Goal: Task Accomplishment & Management: Use online tool/utility

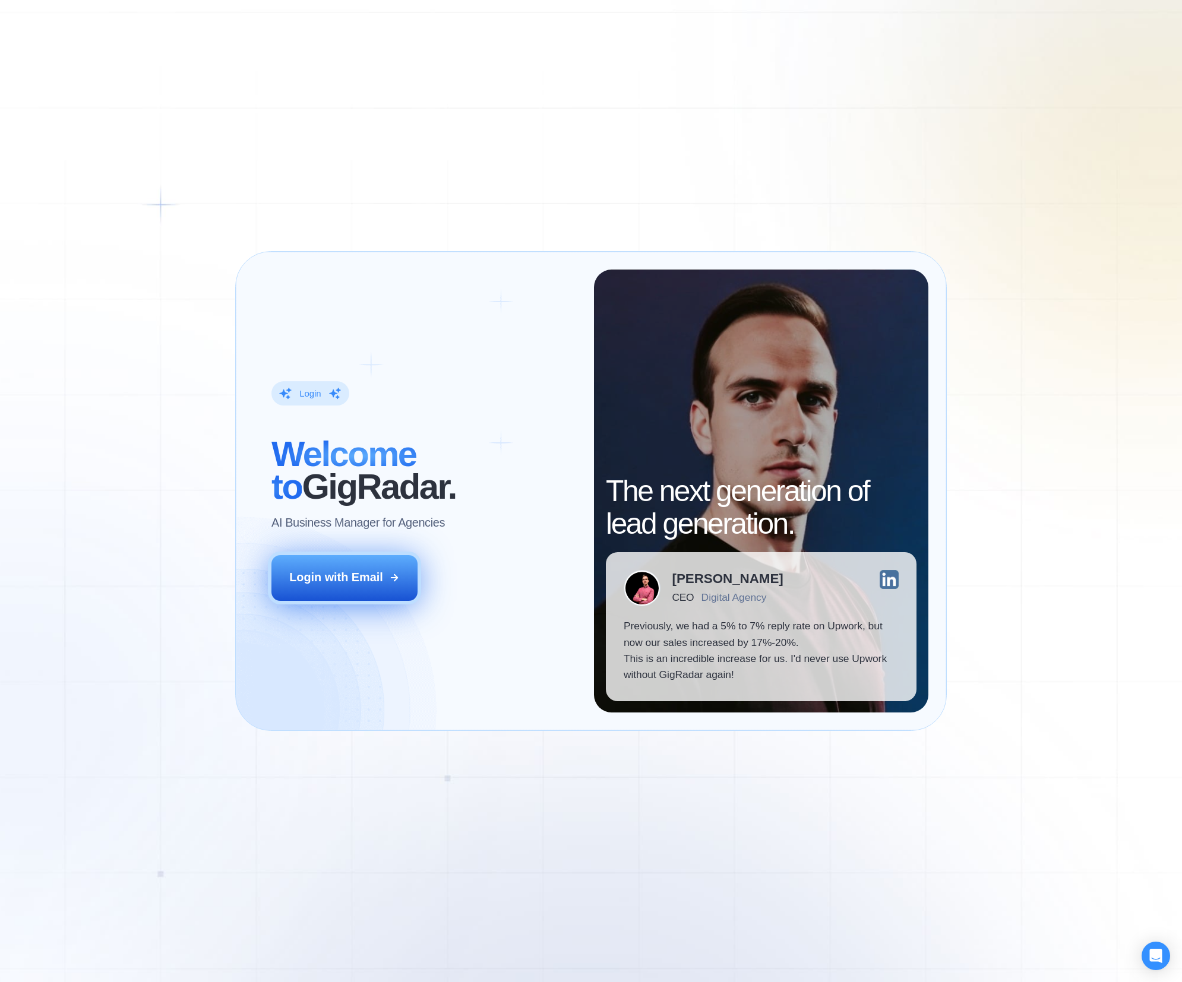
click at [346, 595] on button "Login with Email" at bounding box center [344, 578] width 146 height 46
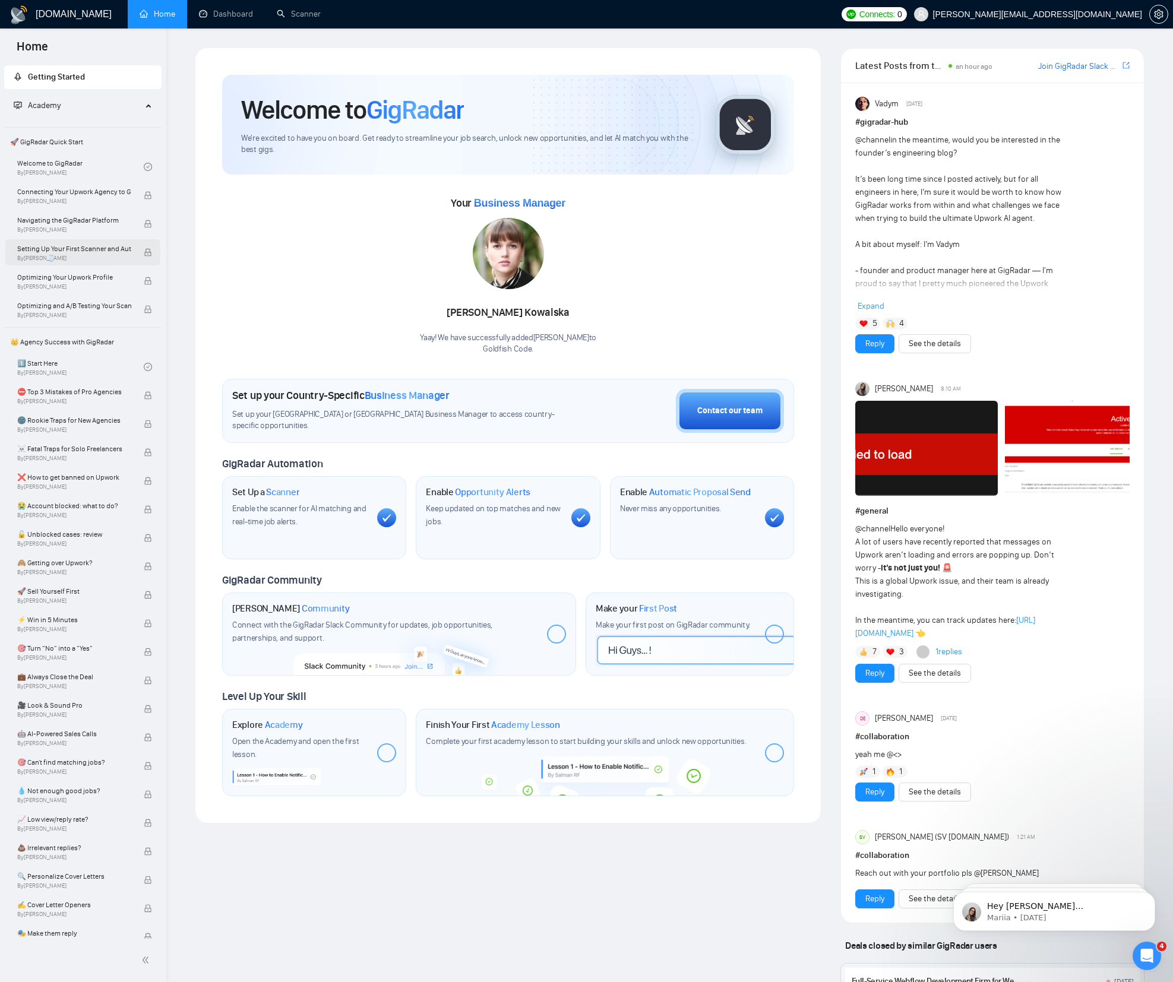
drag, startPoint x: 45, startPoint y: 260, endPoint x: 11, endPoint y: 263, distance: 34.6
click at [45, 260] on span "By [PERSON_NAME]" at bounding box center [74, 258] width 114 height 7
click at [280, 271] on div "Your Business Manager [PERSON_NAME] Yaay! We have successfully added [PERSON_NA…" at bounding box center [508, 275] width 572 height 162
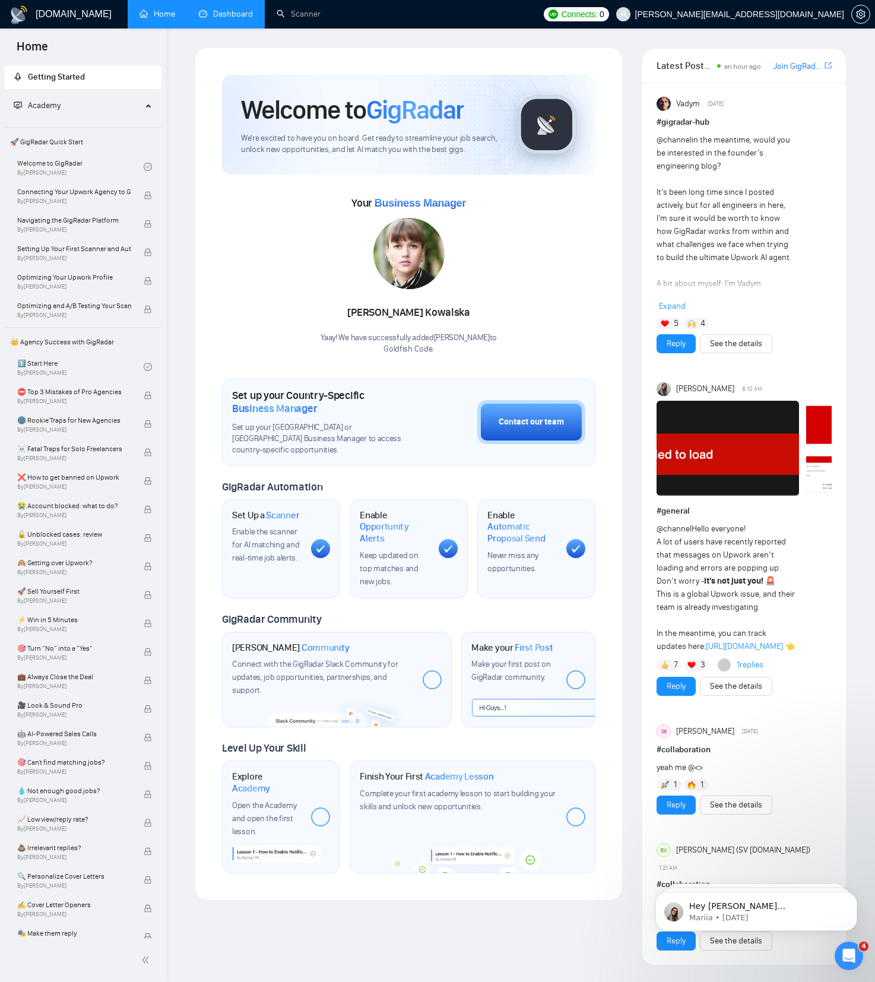
click at [248, 15] on link "Dashboard" at bounding box center [226, 14] width 54 height 10
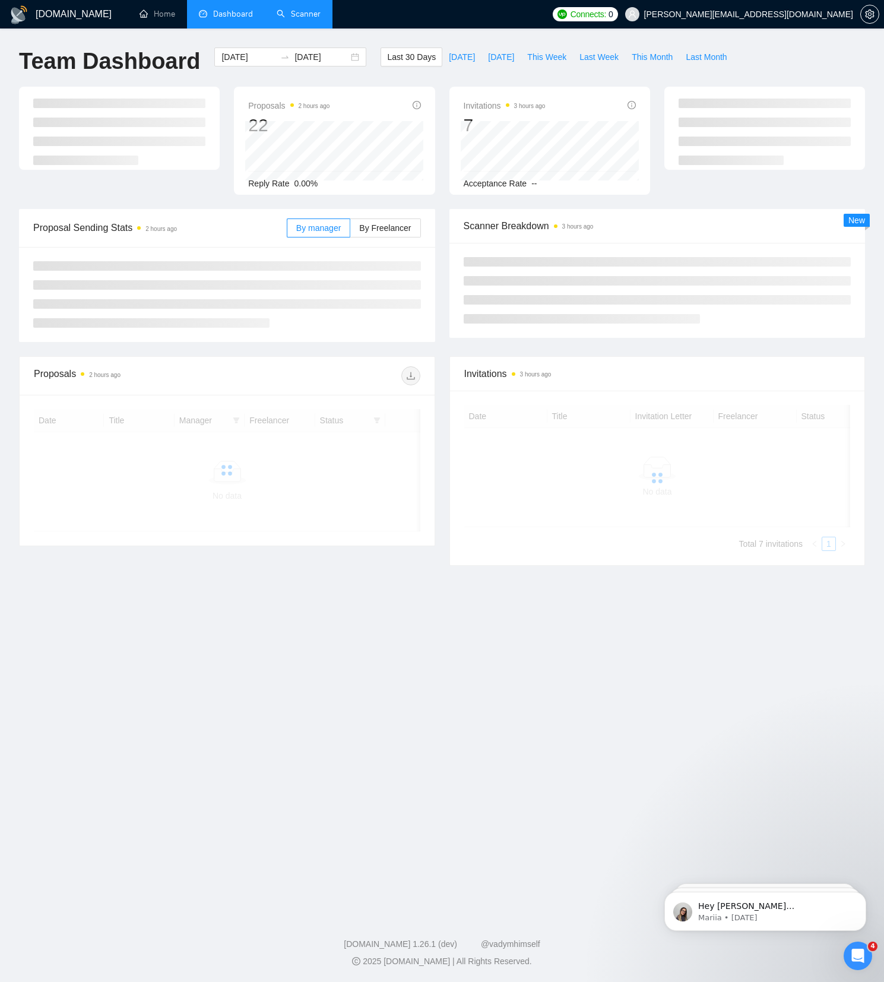
click at [290, 15] on link "Scanner" at bounding box center [299, 14] width 44 height 10
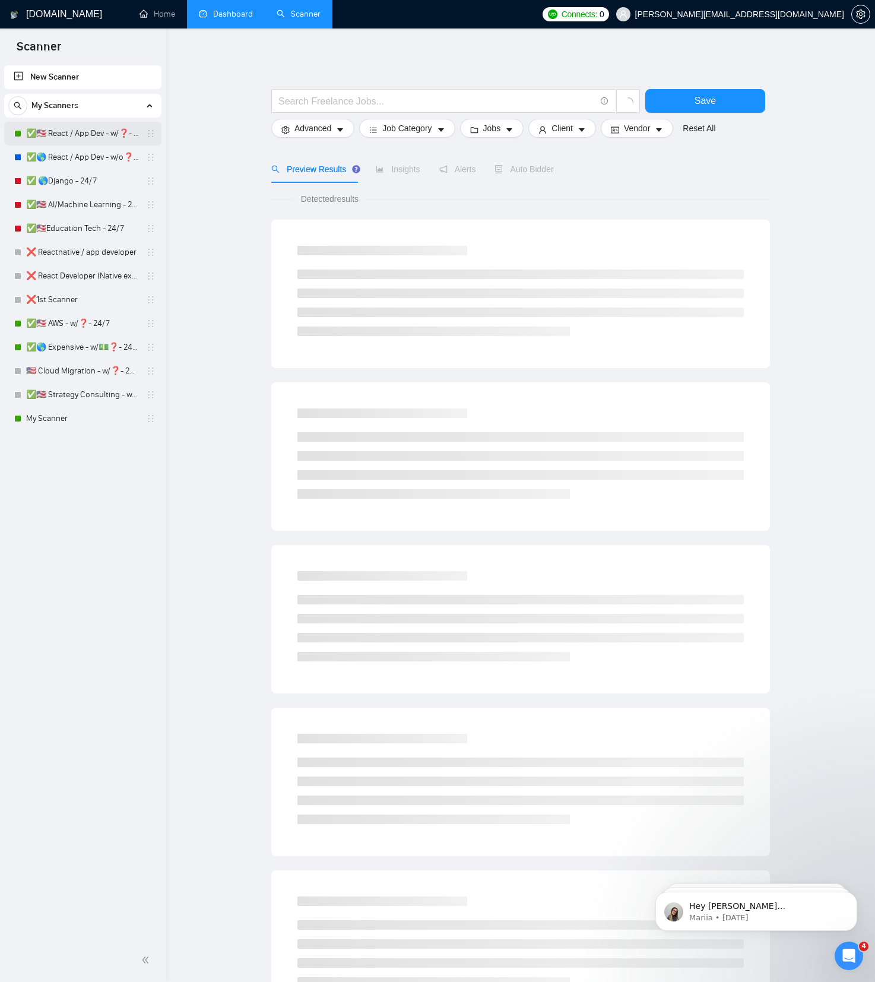
click at [83, 138] on link "✅🇺🇸 React / App Dev - w/❓- MWF" at bounding box center [82, 134] width 113 height 24
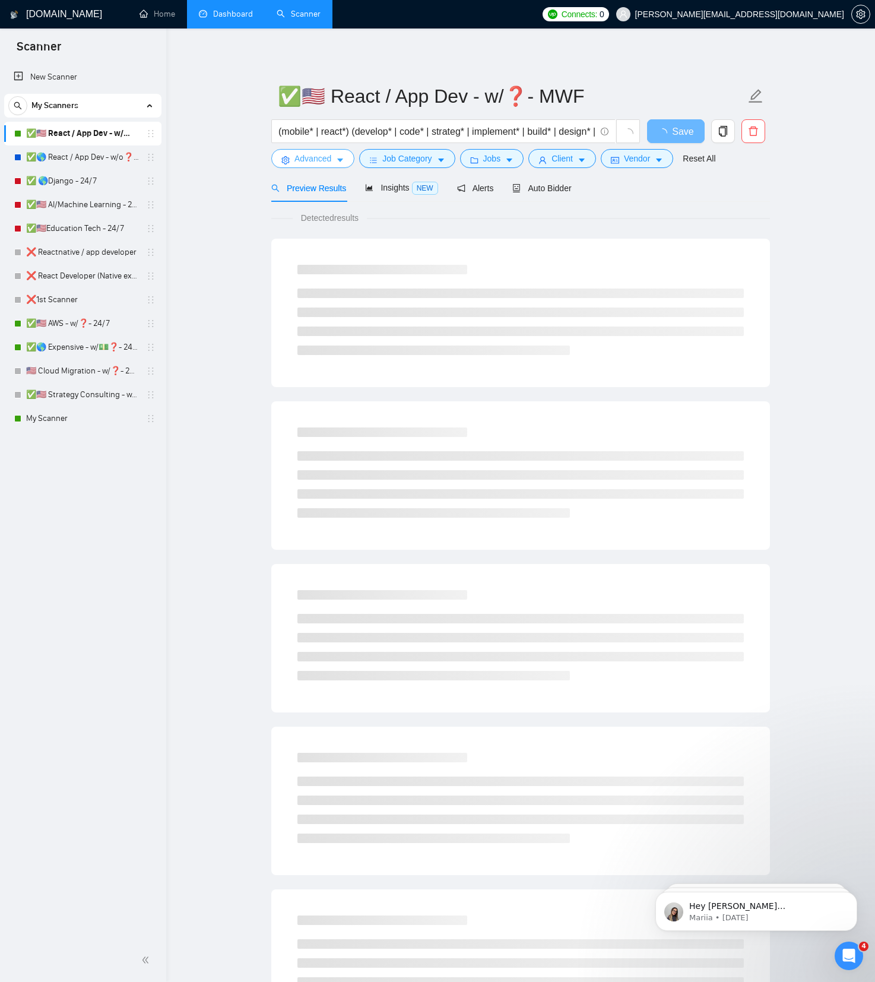
click at [298, 163] on span "Advanced" at bounding box center [313, 158] width 37 height 13
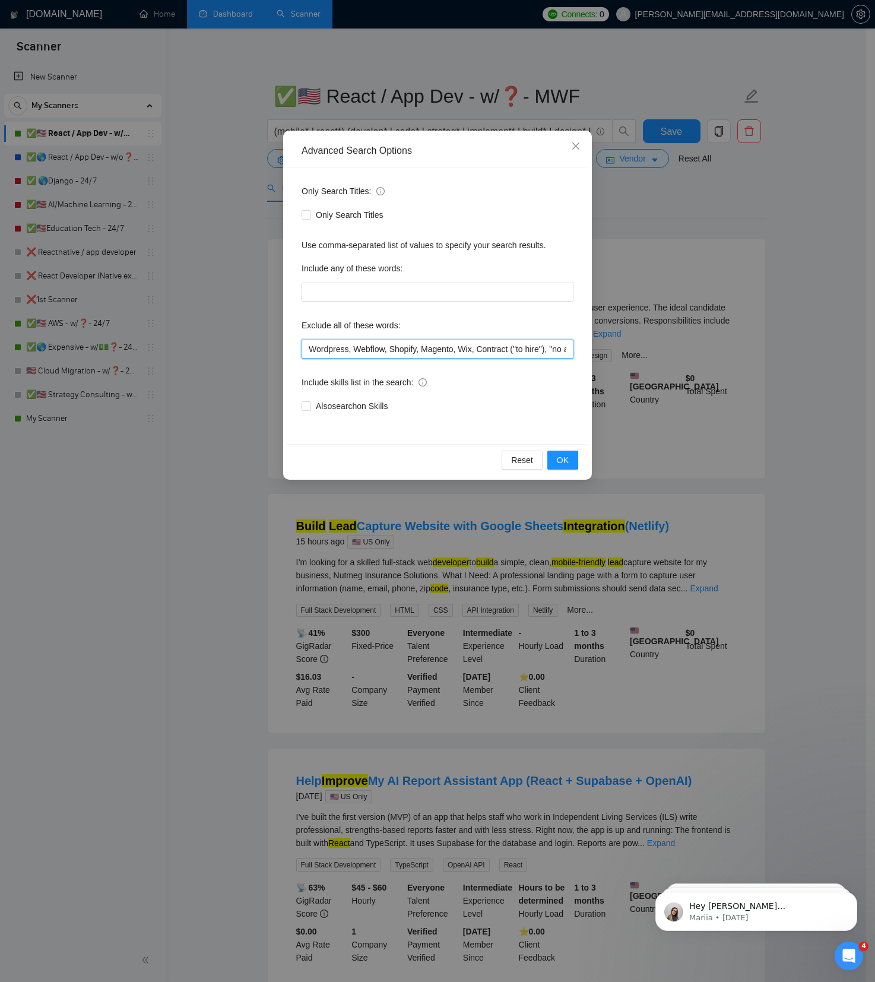
click at [366, 344] on input "Wordpress, Webflow, Shopify, Magento, Wix, Contract ("to hire"), "no agencies",…" at bounding box center [438, 349] width 272 height 19
click at [649, 192] on div "Advanced Search Options Only Search Titles: Only Search Titles Use comma-separa…" at bounding box center [437, 491] width 875 height 982
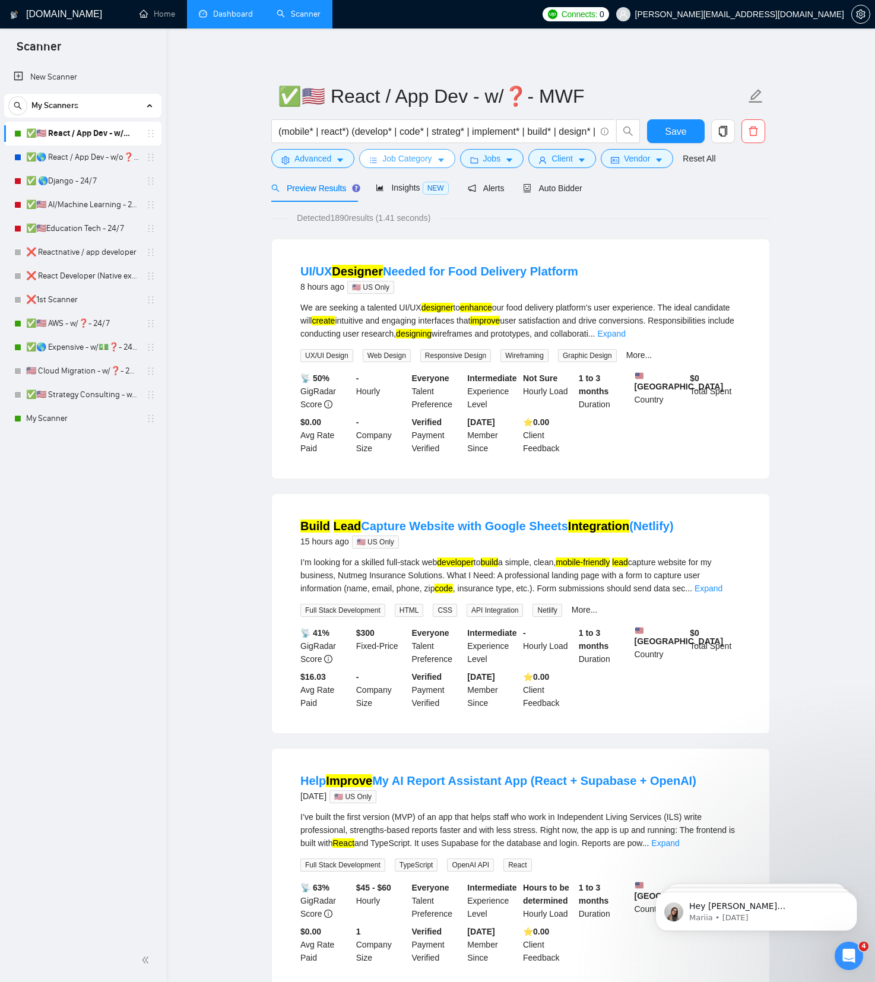
click at [403, 164] on span "Job Category" at bounding box center [406, 158] width 49 height 13
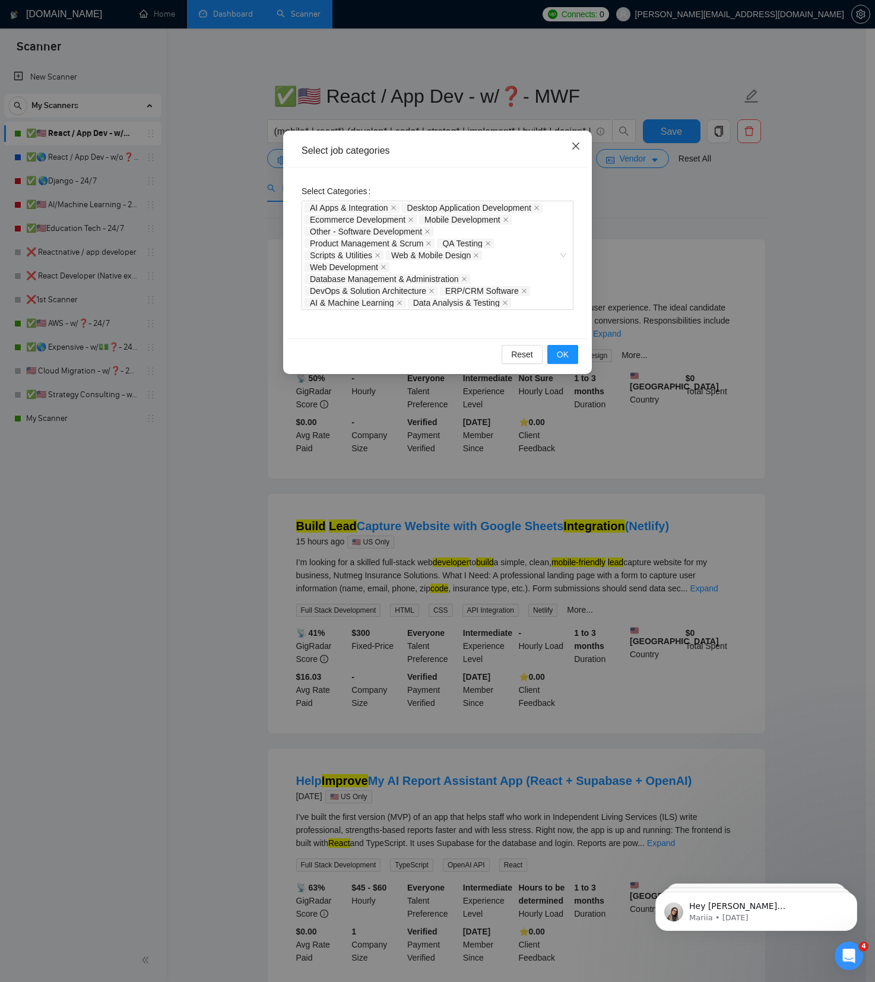
click at [578, 147] on icon "close" at bounding box center [576, 146] width 10 height 10
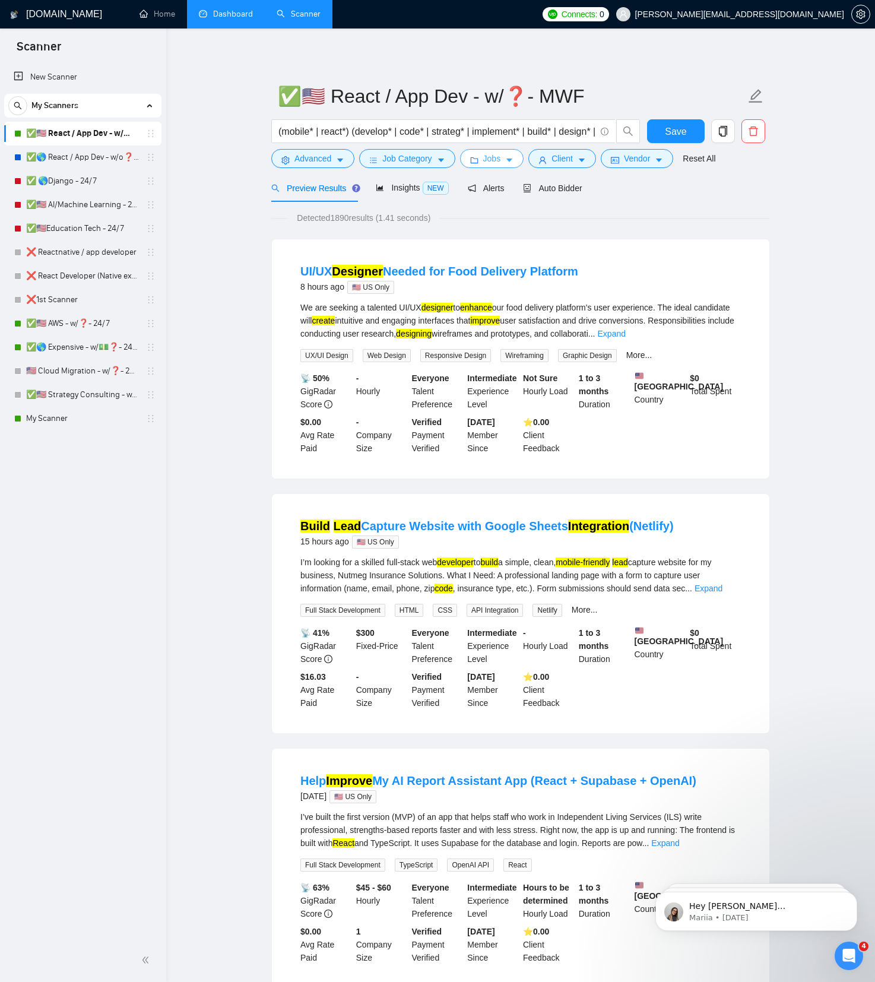
click at [495, 161] on span "Jobs" at bounding box center [492, 158] width 18 height 13
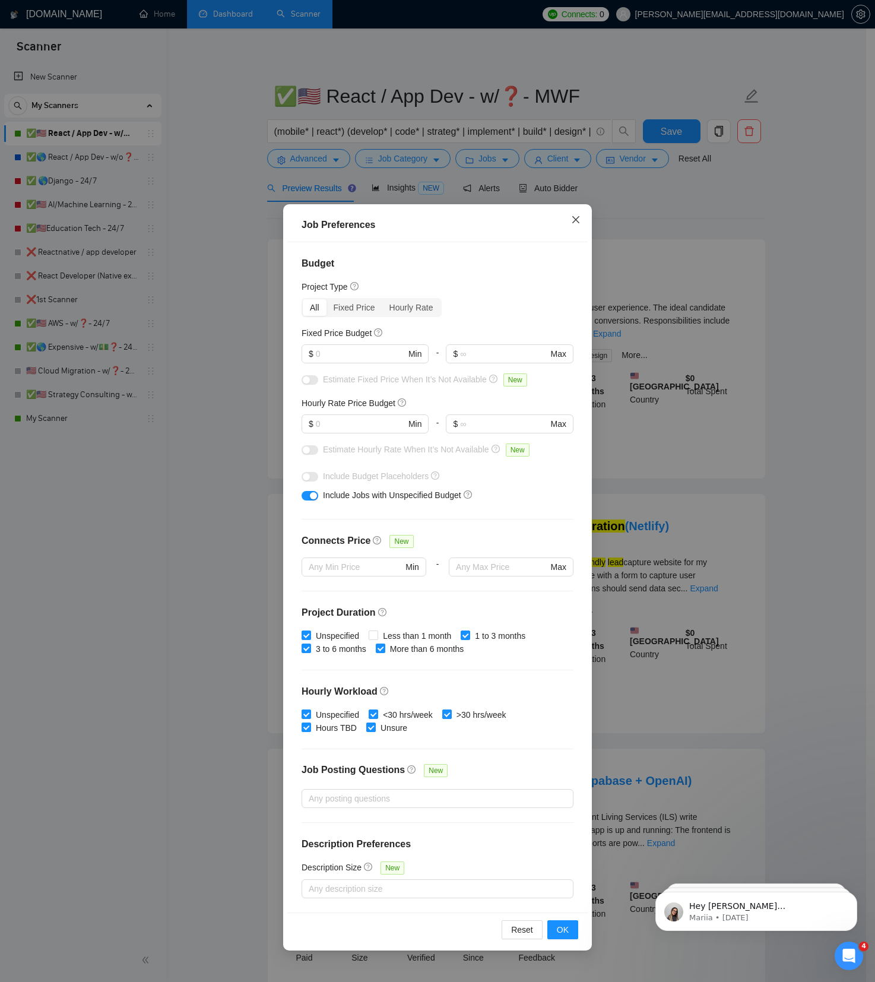
click at [572, 217] on icon "close" at bounding box center [575, 219] width 7 height 7
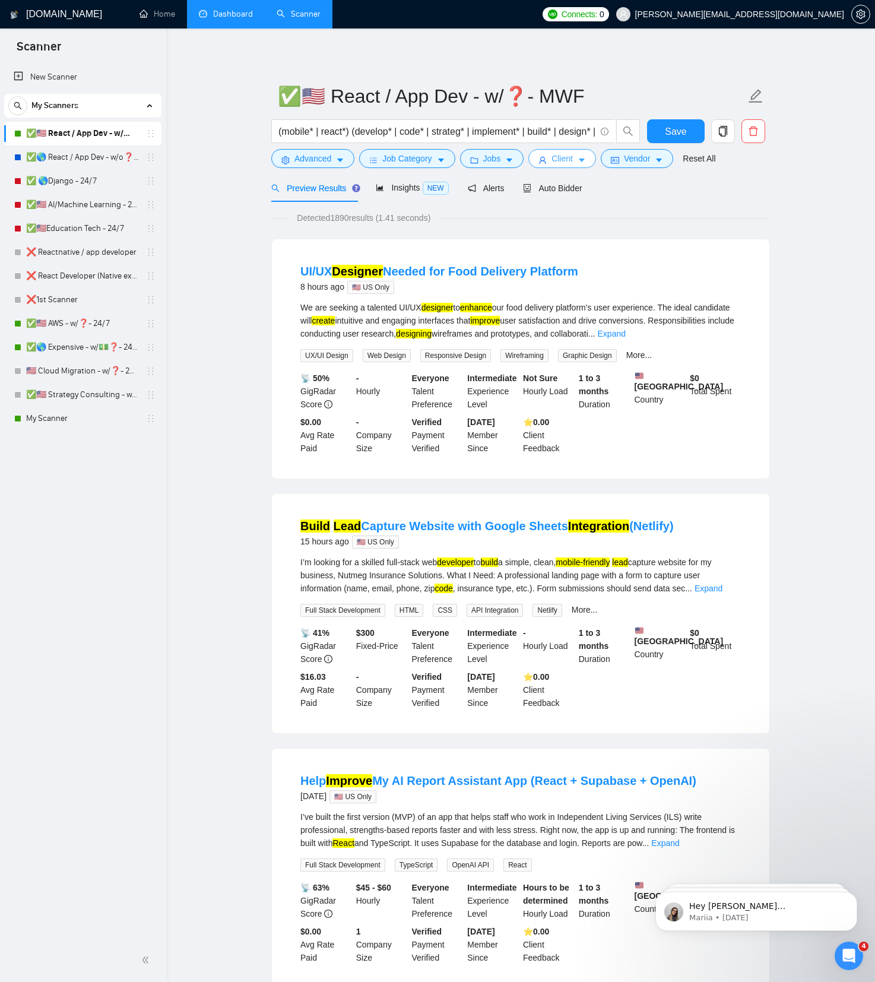
click at [580, 161] on button "Client" at bounding box center [563, 158] width 68 height 19
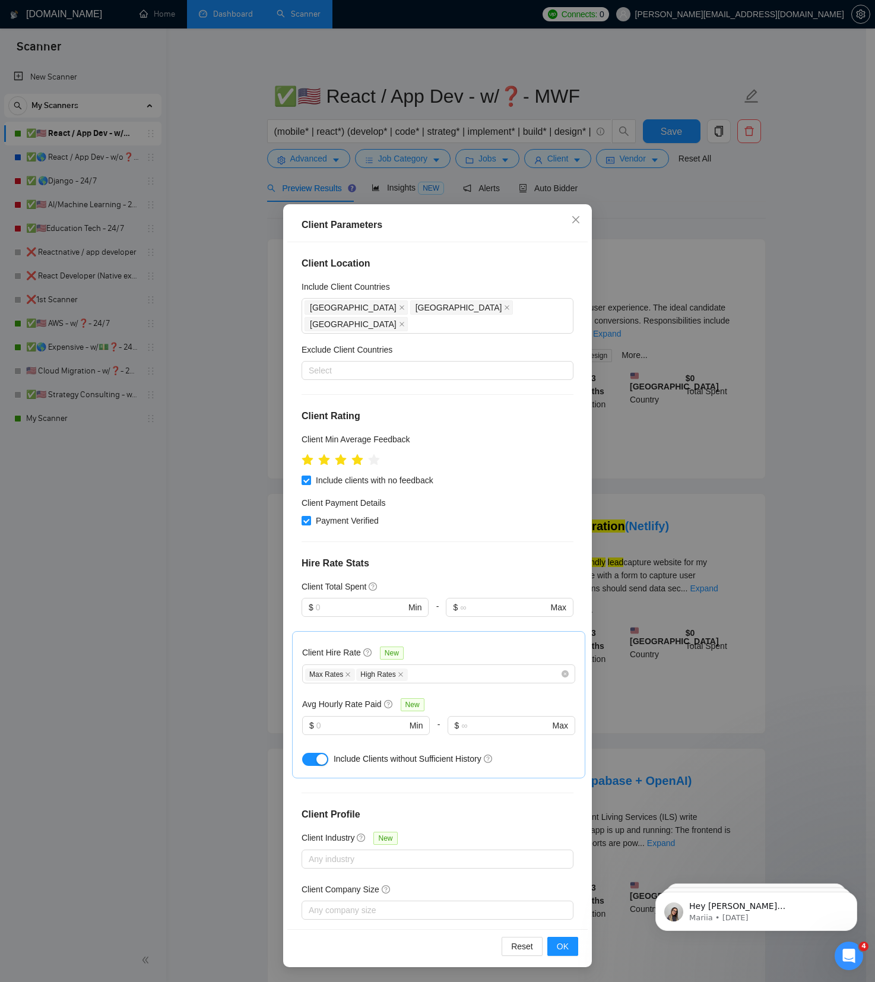
click at [674, 243] on div "Client Parameters Client Location Include Client Countries [GEOGRAPHIC_DATA] [G…" at bounding box center [437, 491] width 875 height 982
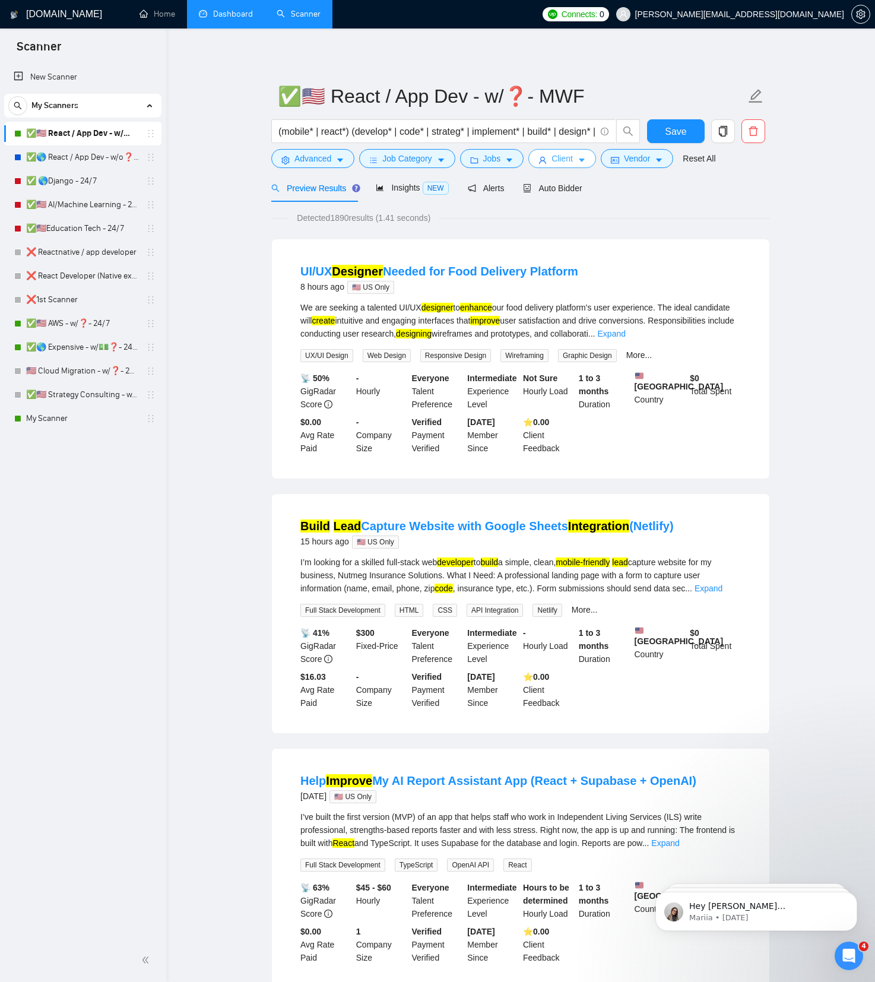
click at [553, 161] on button "Client" at bounding box center [563, 158] width 68 height 19
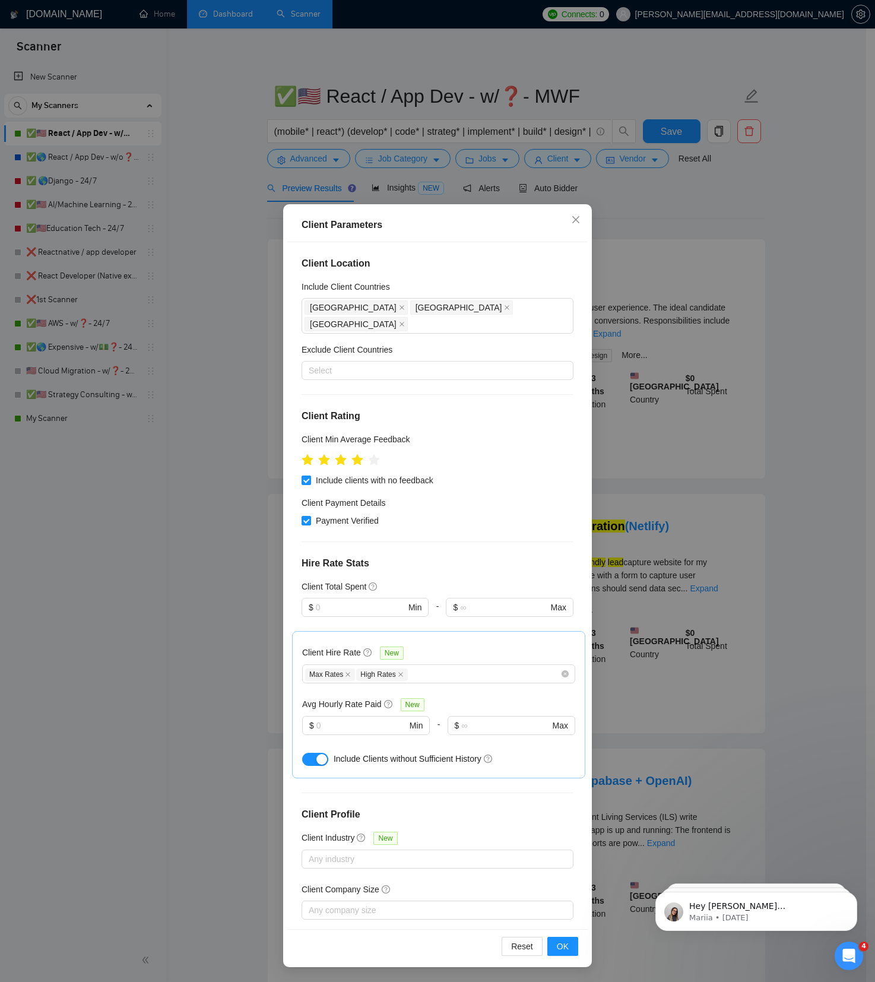
click at [660, 202] on div "Client Parameters Client Location Include Client Countries [GEOGRAPHIC_DATA] [G…" at bounding box center [437, 491] width 875 height 982
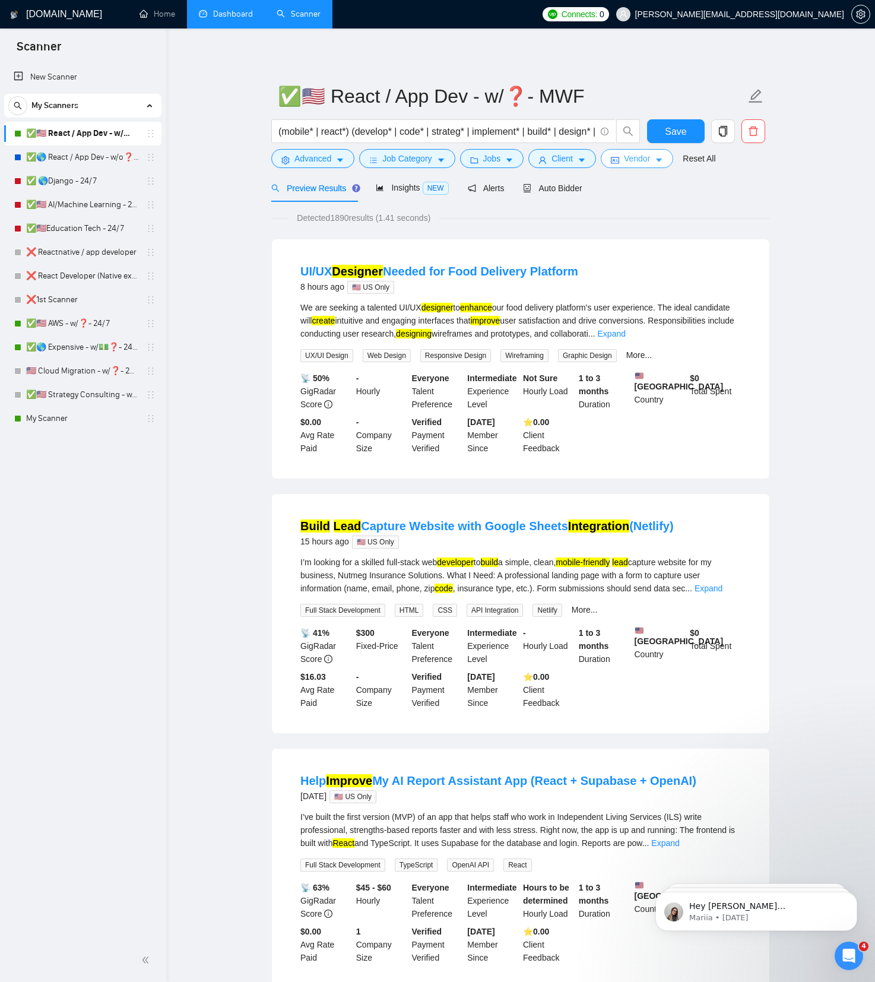
click at [632, 160] on span "Vendor" at bounding box center [637, 158] width 26 height 13
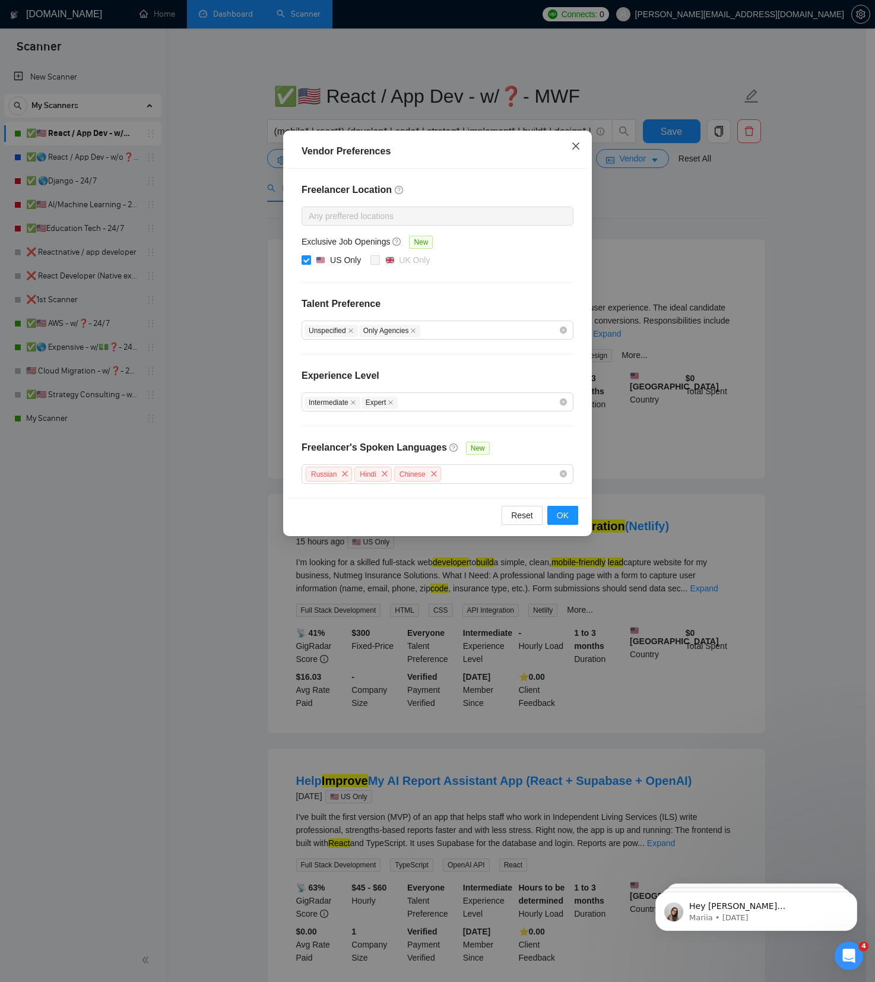
click at [577, 146] on icon "close" at bounding box center [576, 146] width 10 height 10
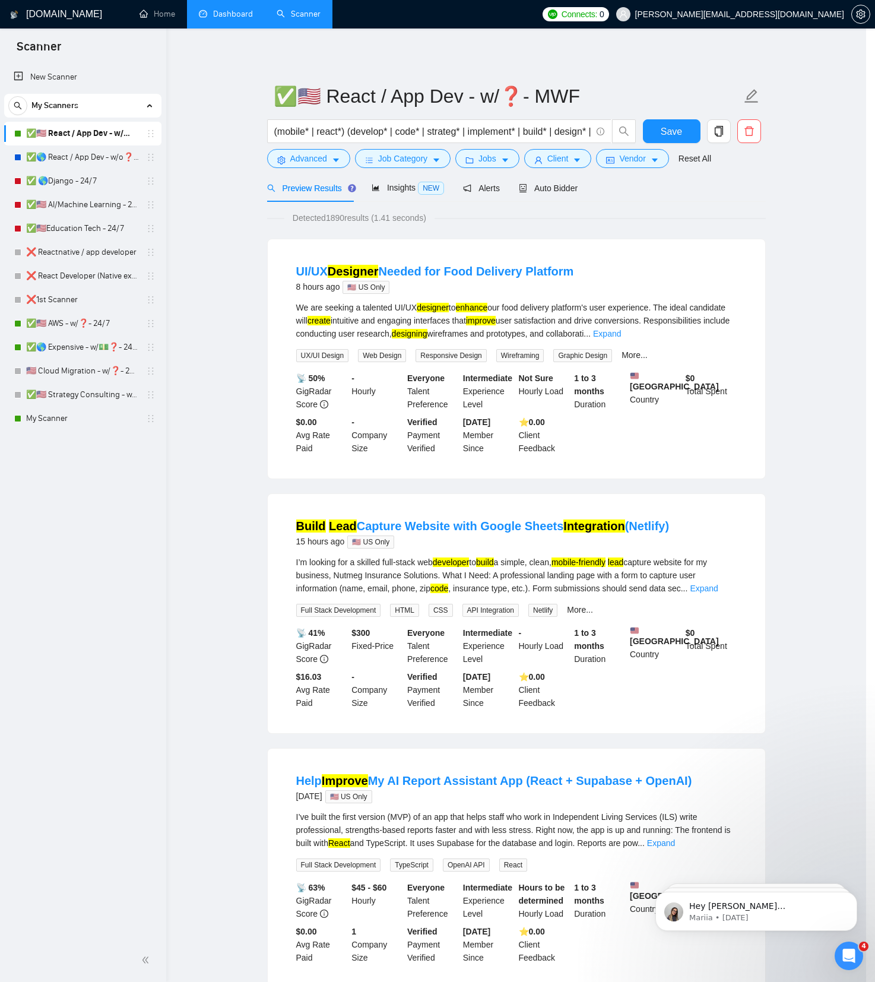
click at [620, 156] on icon "close" at bounding box center [621, 157] width 2 height 2
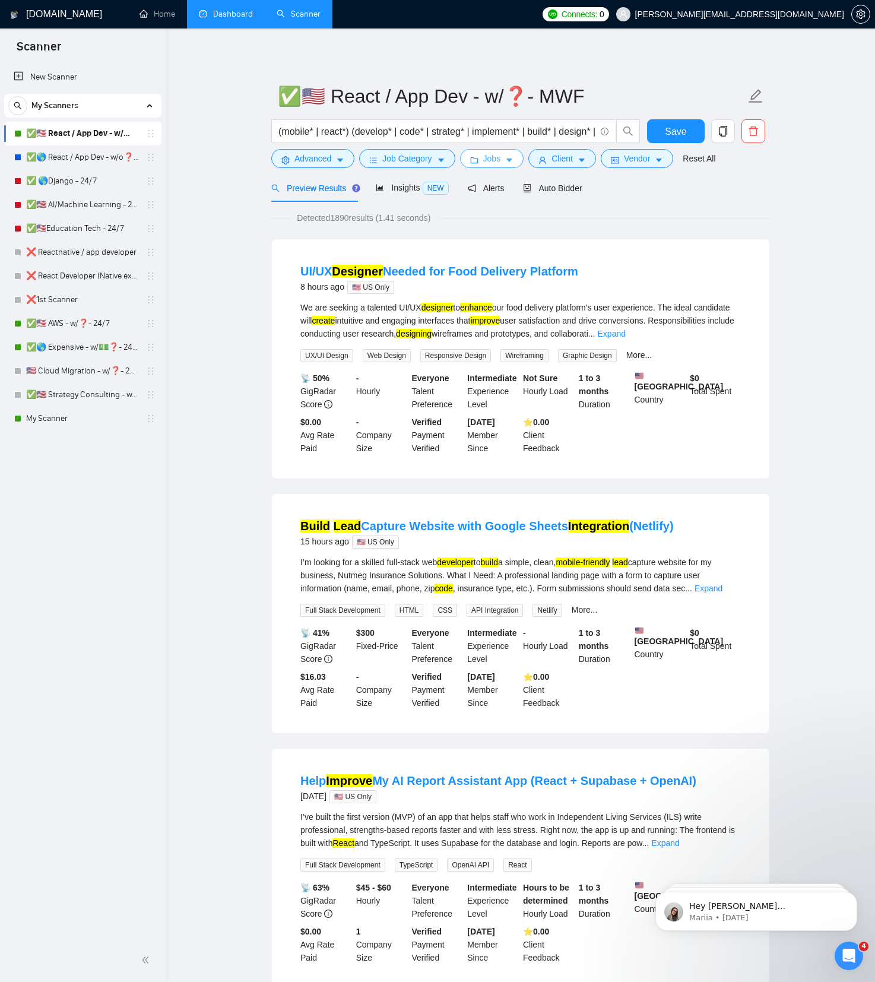
click at [514, 160] on icon "caret-down" at bounding box center [509, 160] width 8 height 8
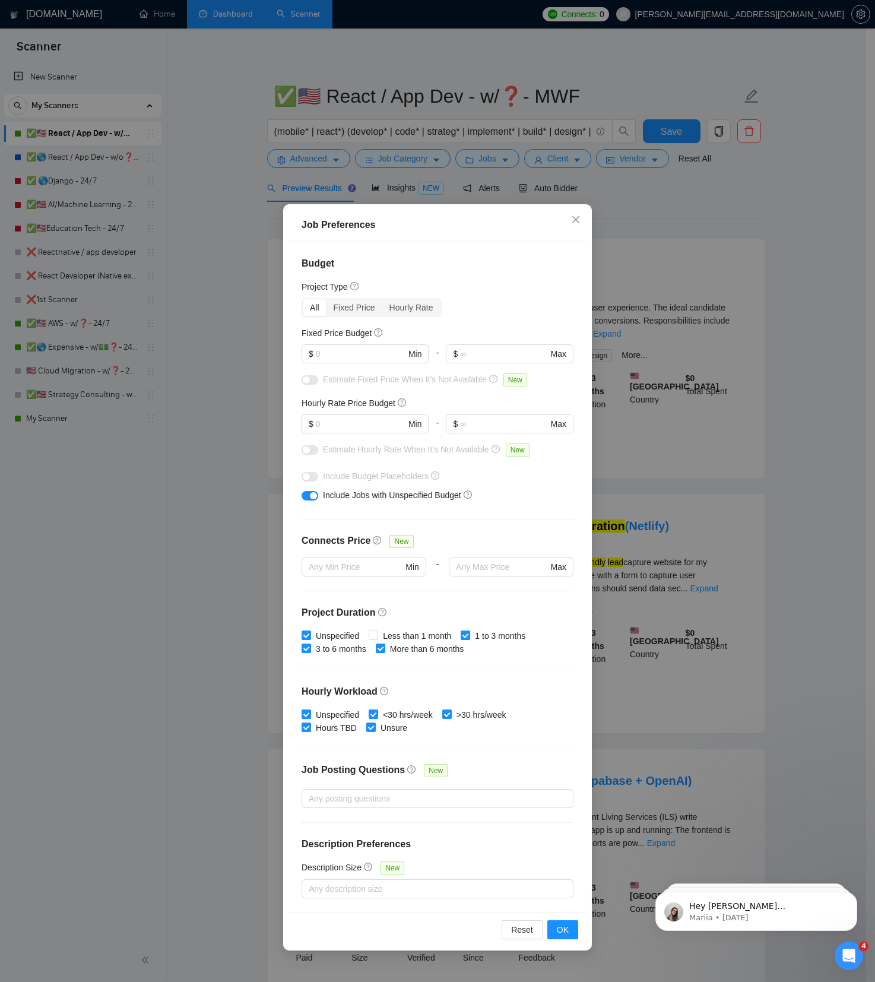
click at [205, 401] on div "Job Preferences Budget Project Type All Fixed Price Hourly Rate Fixed Price Bud…" at bounding box center [437, 491] width 875 height 982
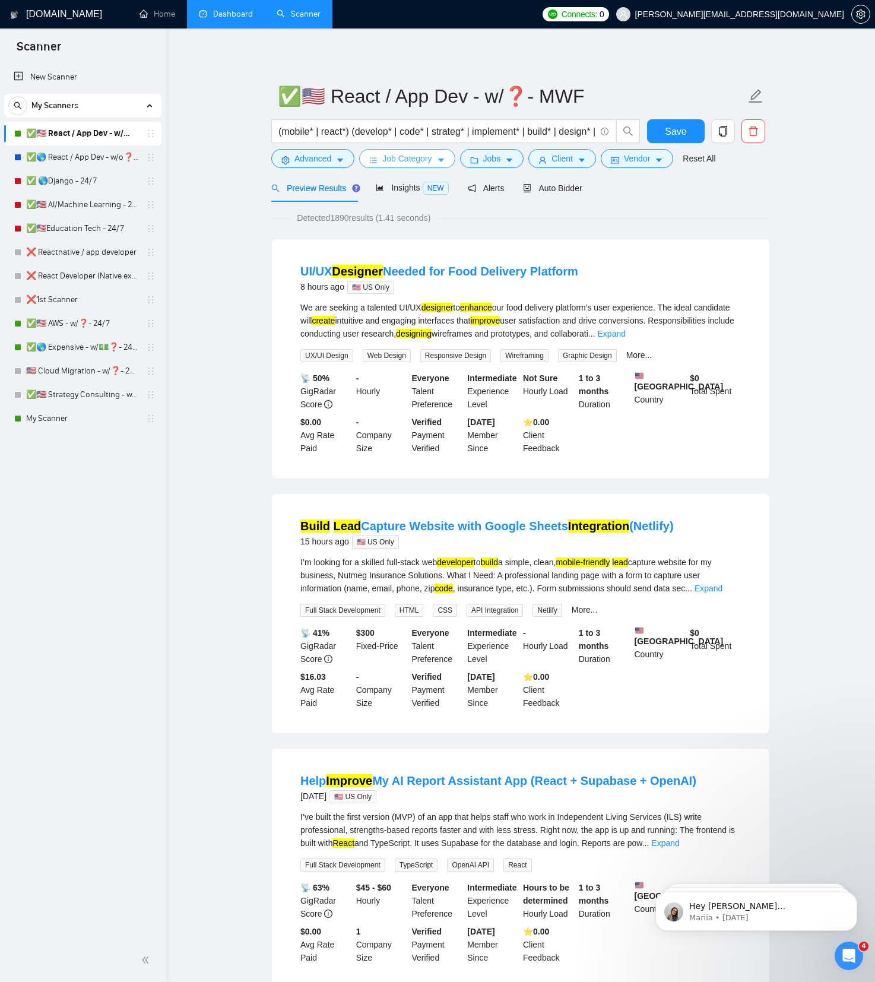
click at [419, 153] on span "Job Category" at bounding box center [406, 158] width 49 height 13
click at [504, 167] on form "✅🇺🇸 React / App Dev - w/❓- MWF (mobile* | react*) (develop* | code* | strateg* …" at bounding box center [520, 125] width 499 height 97
click at [507, 164] on button "Jobs" at bounding box center [492, 158] width 64 height 19
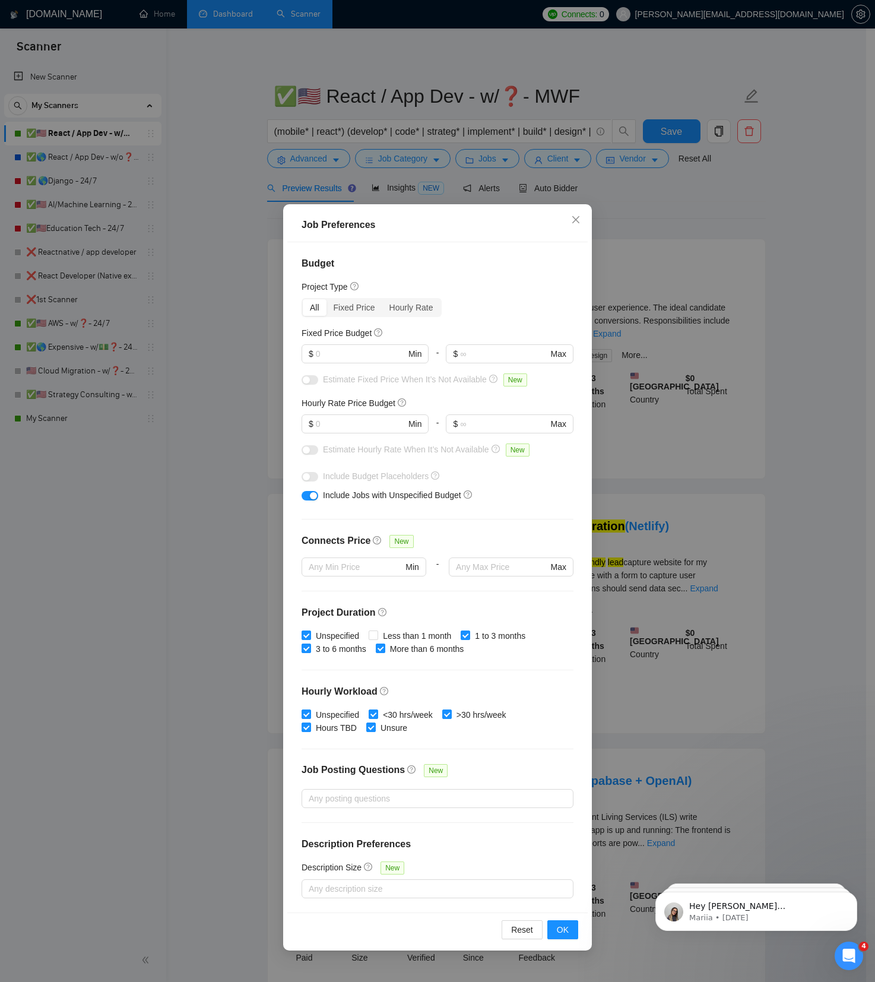
click at [412, 184] on div "Job Preferences Budget Project Type All Fixed Price Hourly Rate Fixed Price Bud…" at bounding box center [437, 491] width 875 height 982
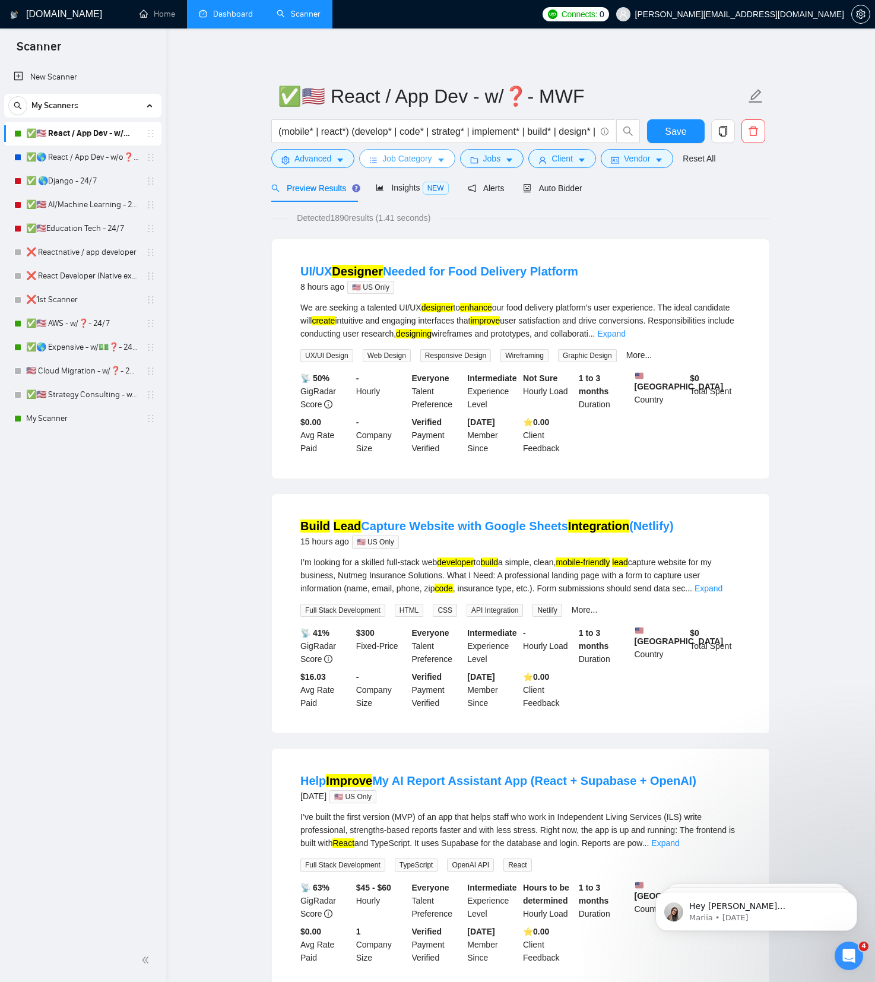
click at [426, 157] on span "Job Category" at bounding box center [406, 158] width 49 height 13
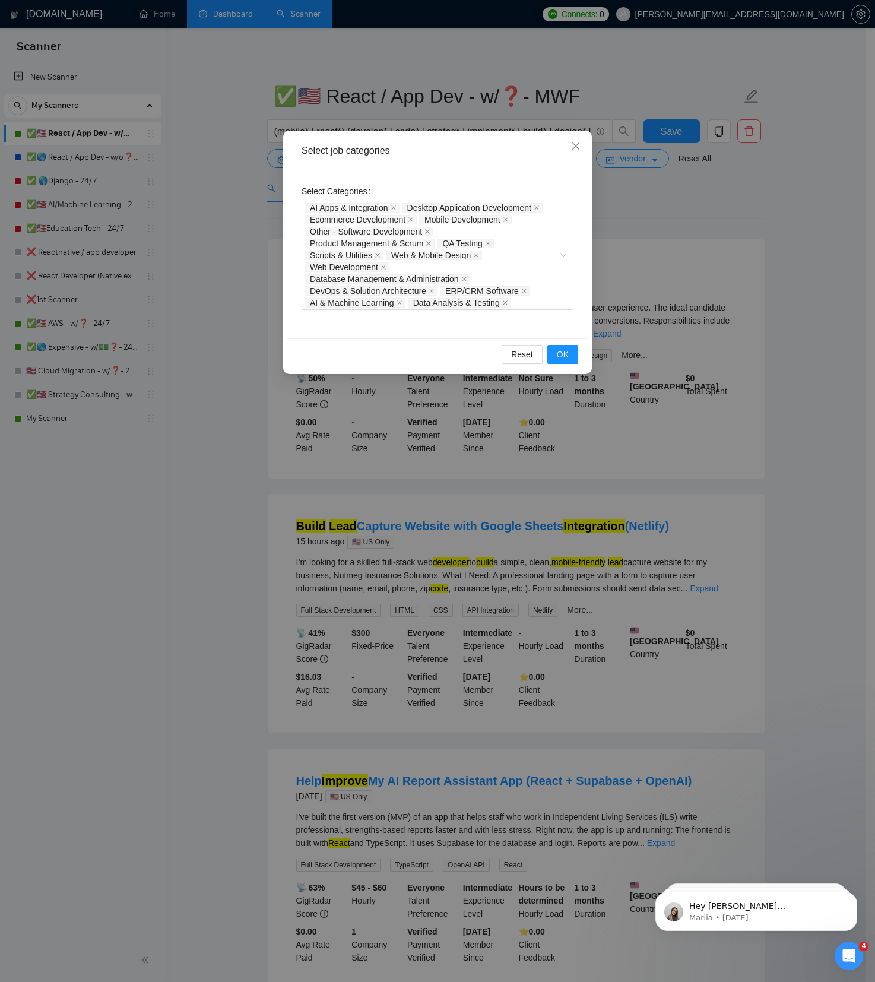
click at [191, 204] on div "Select job categories Select Categories AI Apps & Integration Desktop Applicati…" at bounding box center [437, 491] width 875 height 982
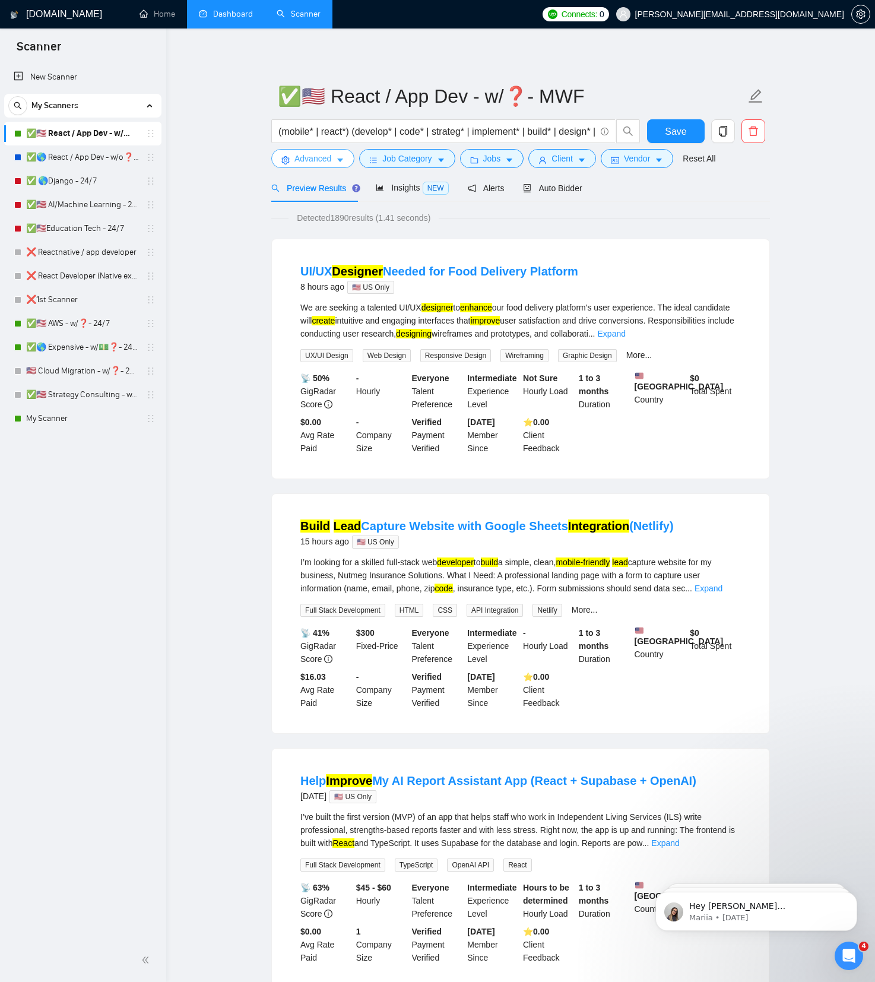
click at [330, 154] on span "Advanced" at bounding box center [313, 158] width 37 height 13
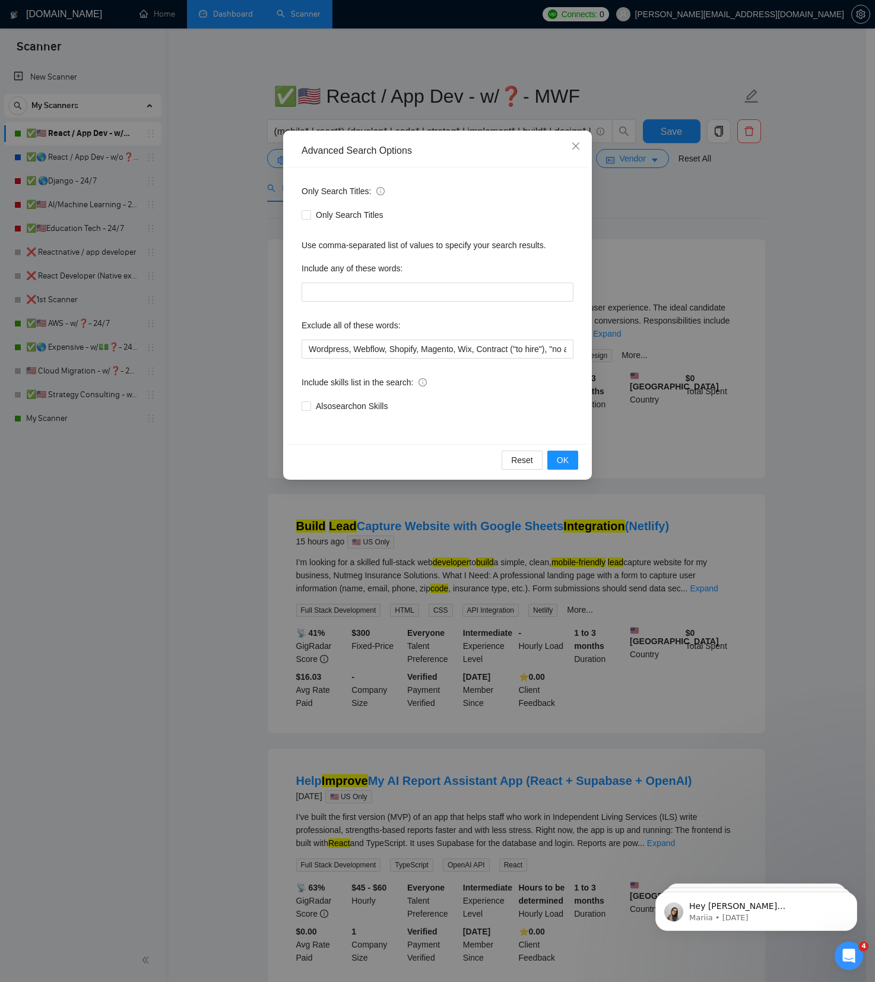
click at [233, 264] on div "Advanced Search Options Only Search Titles: Only Search Titles Use comma-separa…" at bounding box center [437, 491] width 875 height 982
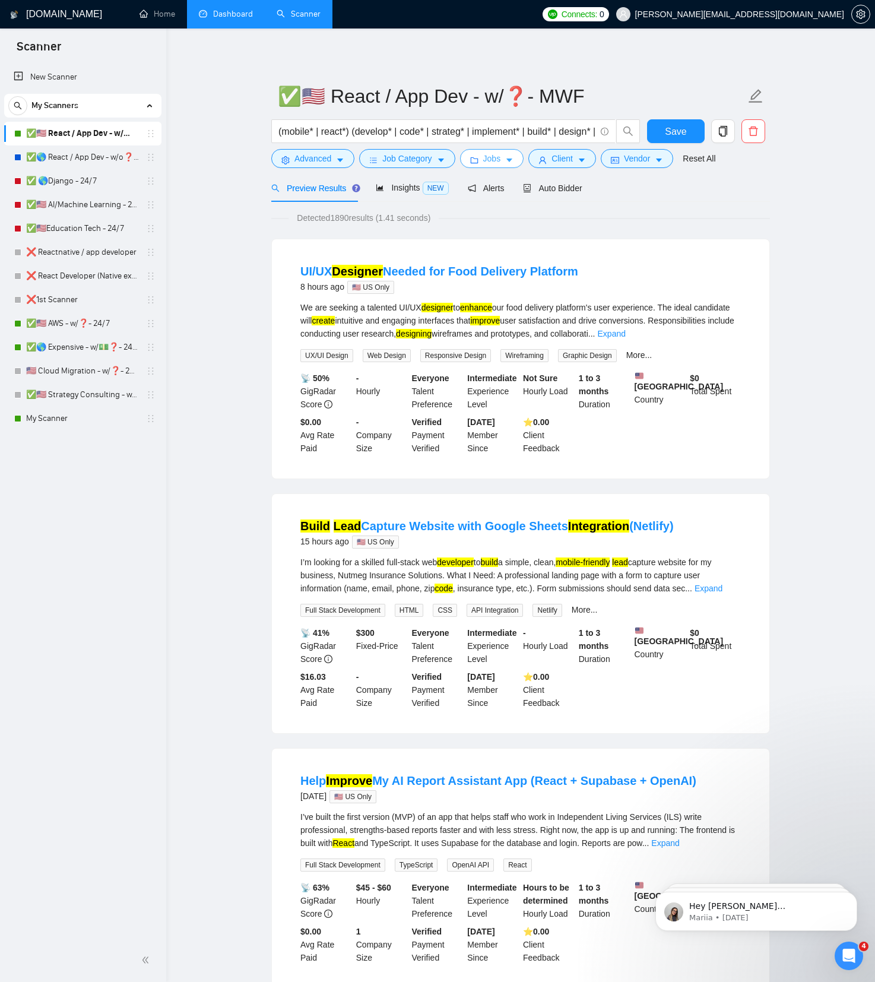
click at [495, 163] on span "Jobs" at bounding box center [492, 158] width 18 height 13
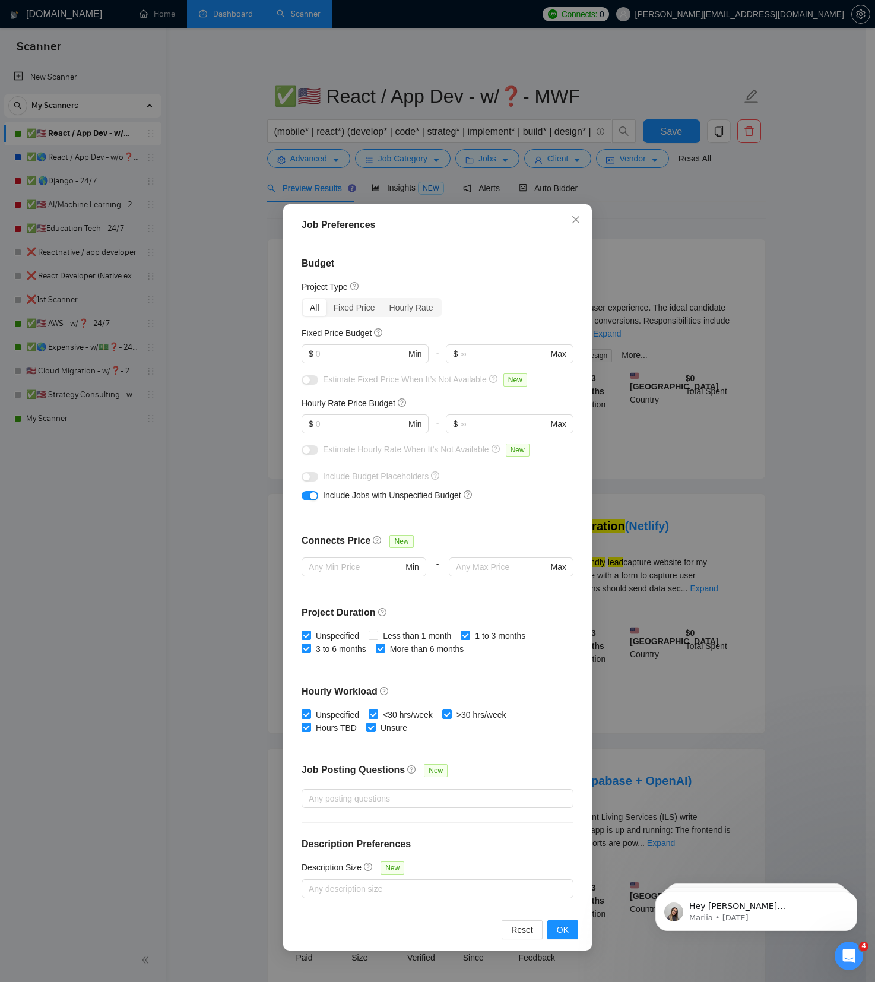
click at [203, 217] on div "Job Preferences Budget Project Type All Fixed Price Hourly Rate Fixed Price Bud…" at bounding box center [437, 491] width 875 height 982
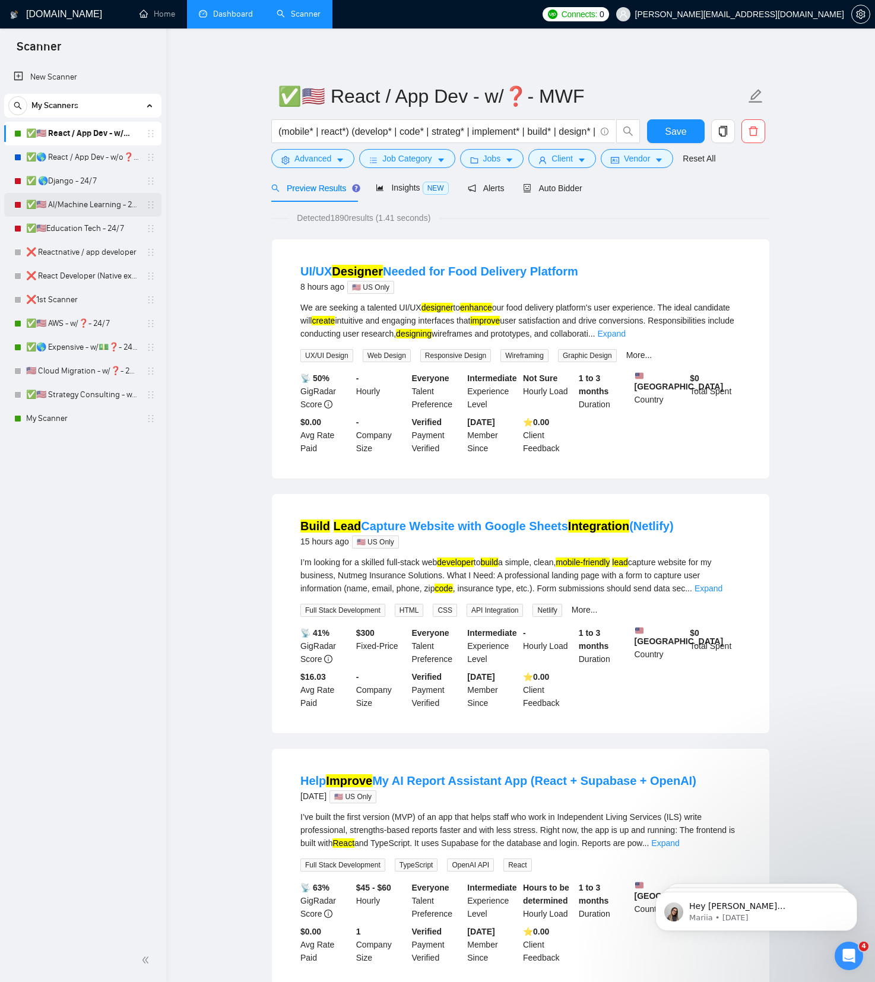
click at [69, 202] on link "✅🇺🇸 AI/Machine Learning - 24/7" at bounding box center [82, 205] width 113 height 24
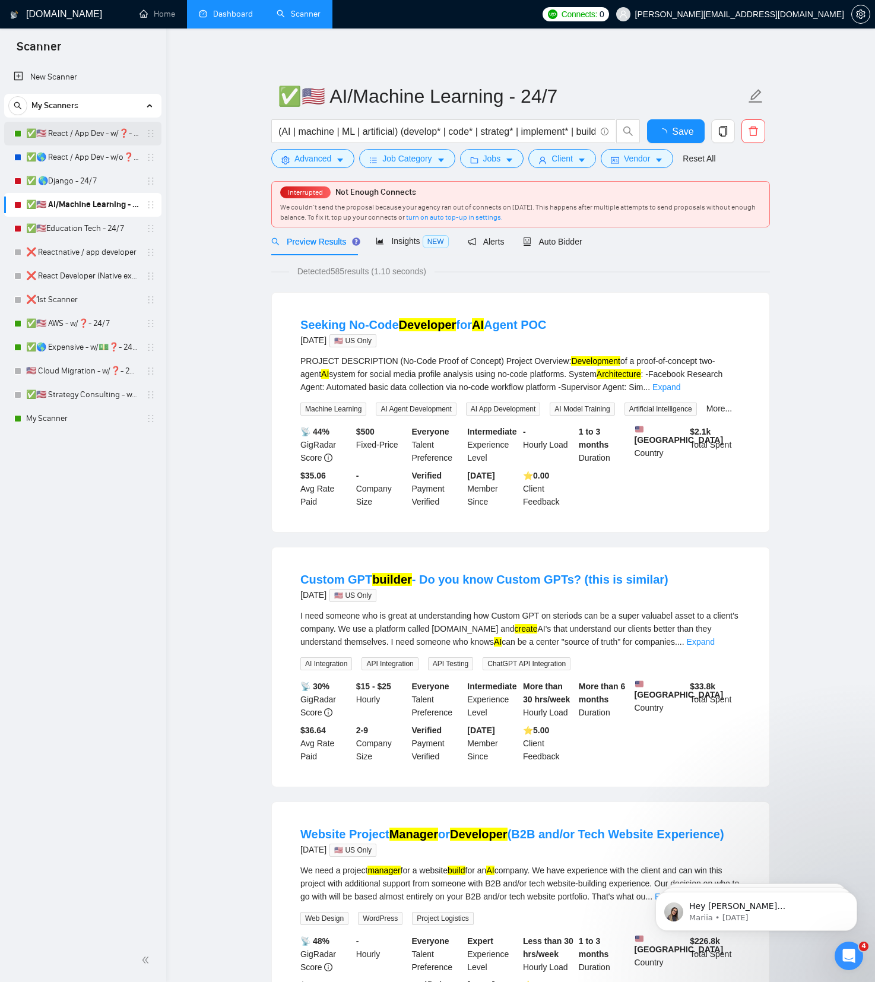
click at [76, 138] on link "✅🇺🇸 React / App Dev - w/❓- MWF" at bounding box center [82, 134] width 113 height 24
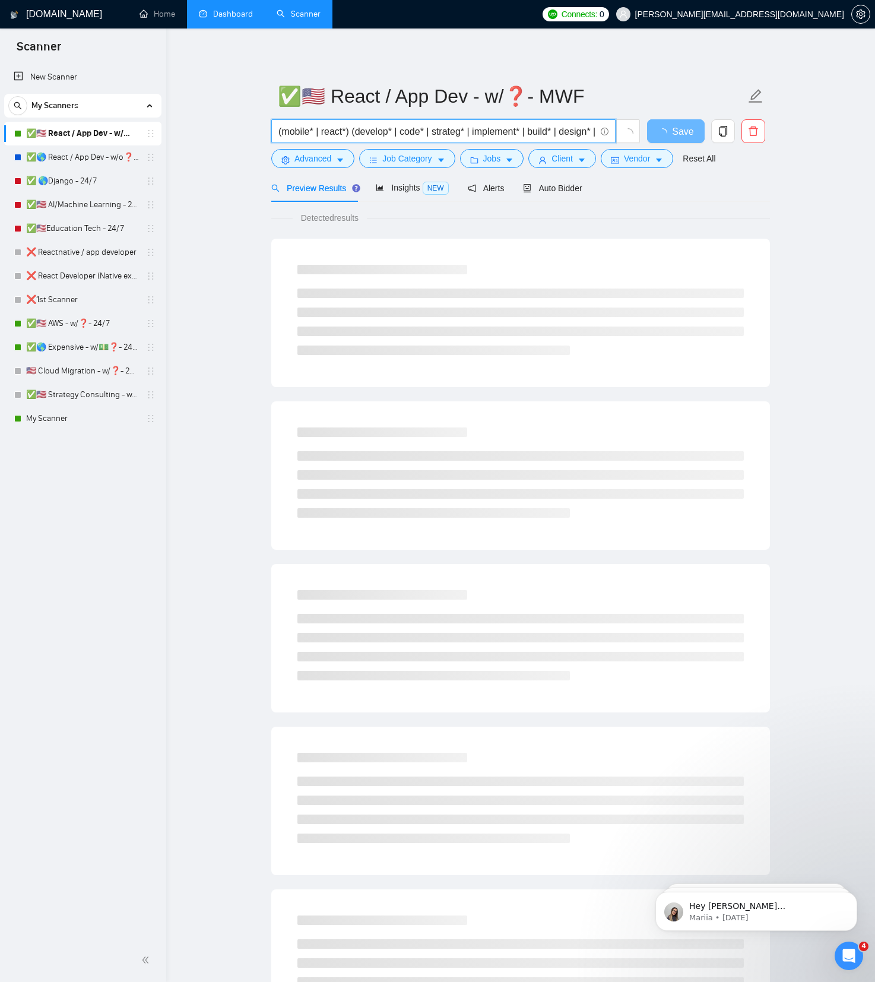
click at [441, 135] on input "(mobile* | react*) (develop* | code* | strateg* | implement* | build* | design*…" at bounding box center [437, 131] width 317 height 15
click at [223, 235] on main "✅🇺🇸 React / App Dev - w/❓- MWF (mobile* | react*) (develop* | code* | strateg* …" at bounding box center [520, 543] width 671 height 991
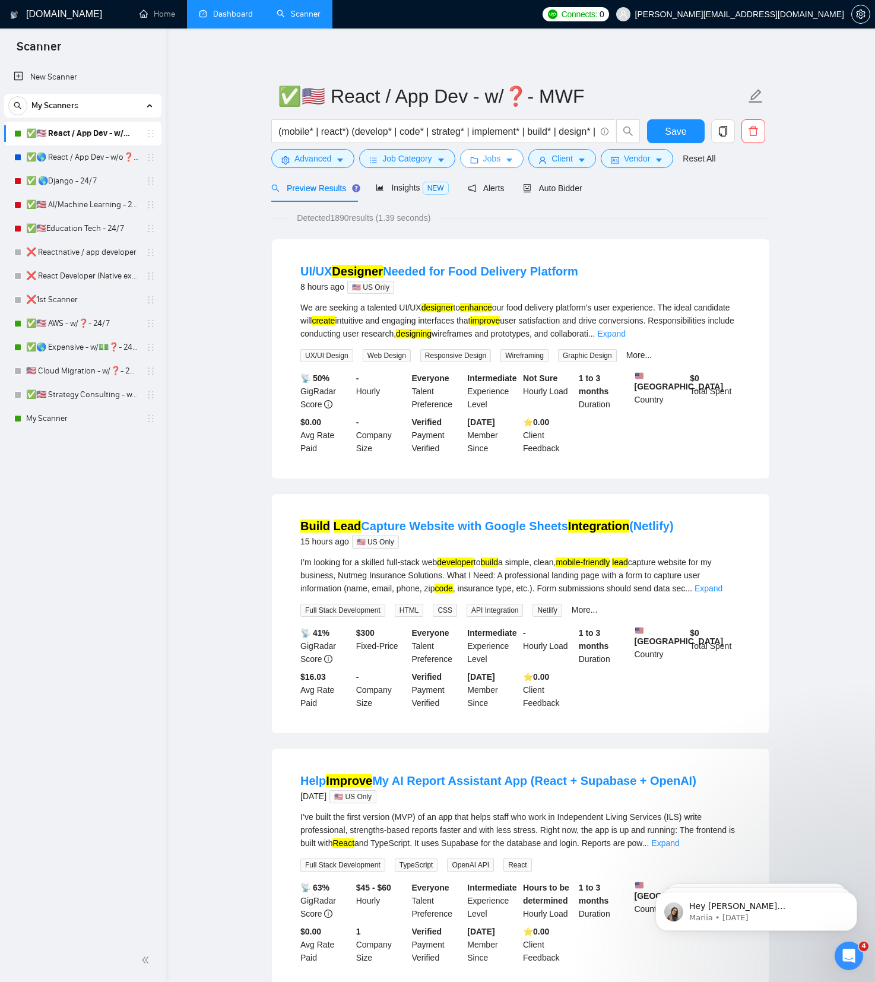
click at [509, 157] on button "Jobs" at bounding box center [492, 158] width 64 height 19
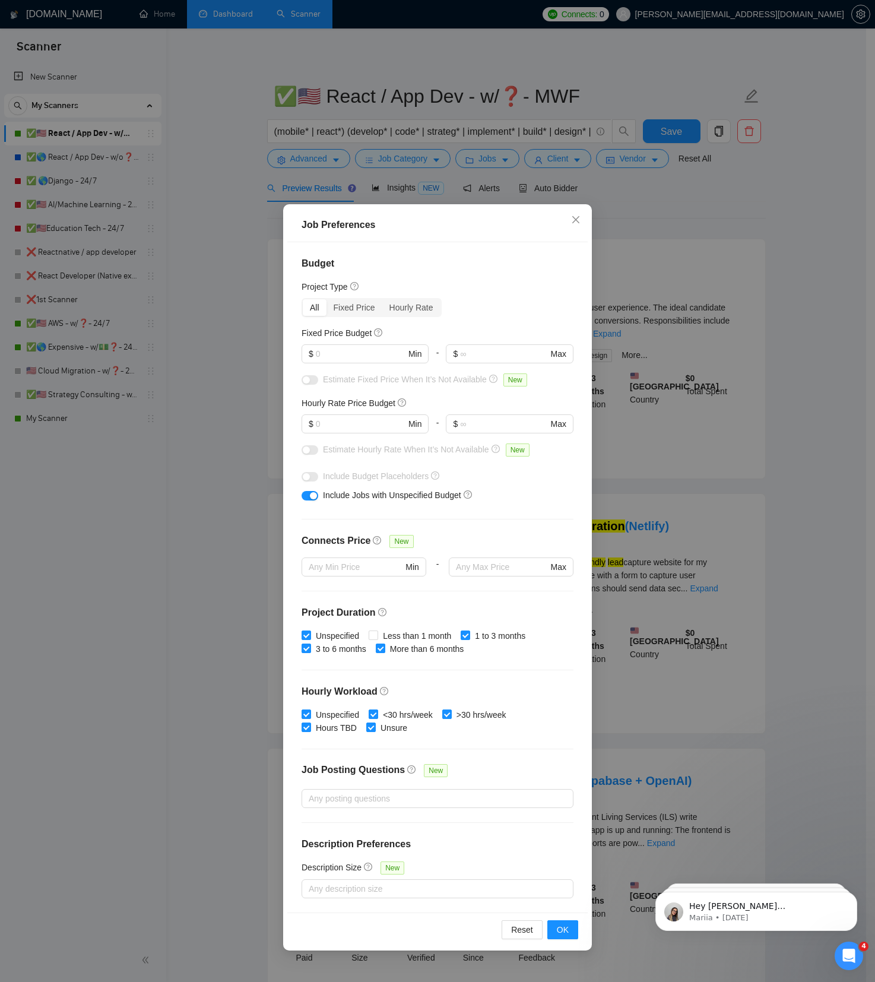
drag, startPoint x: 347, startPoint y: 135, endPoint x: 354, endPoint y: 132, distance: 8.0
click at [347, 135] on div "Job Preferences Budget Project Type All Fixed Price Hourly Rate Fixed Price Bud…" at bounding box center [437, 491] width 875 height 982
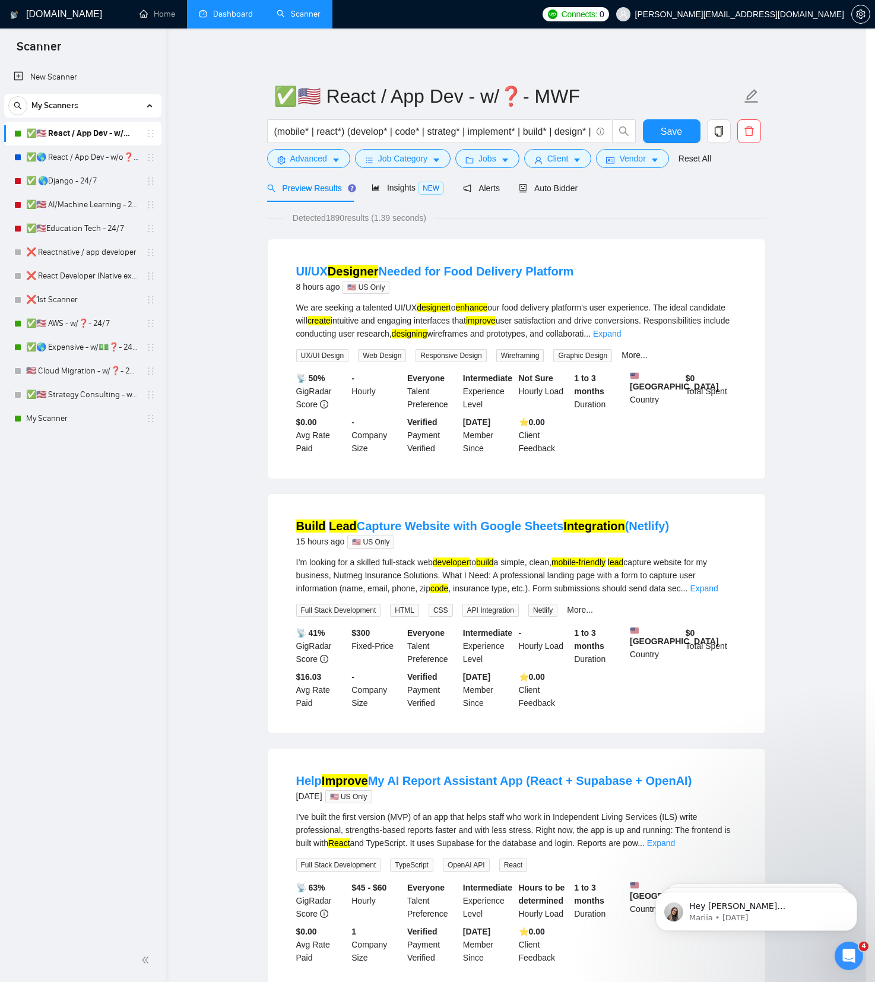
click at [354, 132] on div "Job Preferences Budget Project Type All Fixed Price Hourly Rate Fixed Price Bud…" at bounding box center [437, 491] width 875 height 982
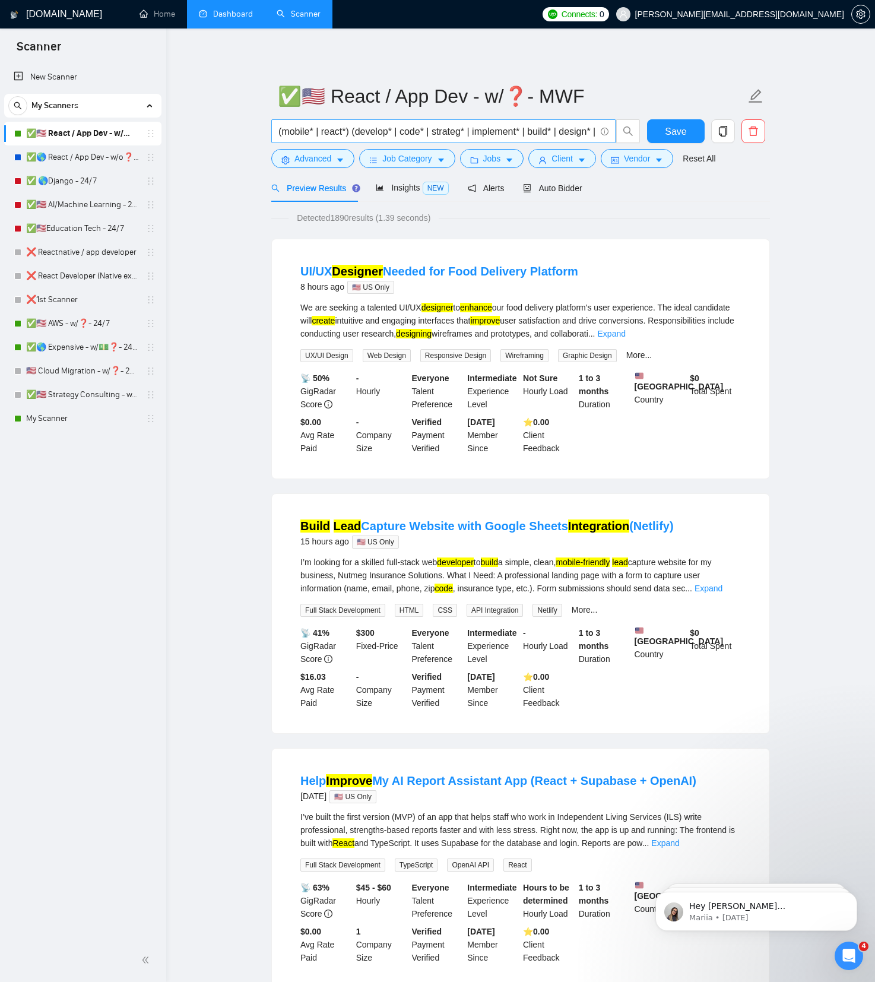
click at [358, 129] on input "(mobile* | react*) (develop* | code* | strateg* | implement* | build* | design*…" at bounding box center [437, 131] width 317 height 15
click at [357, 129] on input "(mobile* | react*) (develop* | code* | strateg* | implement* | build* | design*…" at bounding box center [437, 131] width 317 height 15
click at [89, 159] on link "✅🌎 React / App Dev - w/o❓- TuTh" at bounding box center [82, 157] width 113 height 24
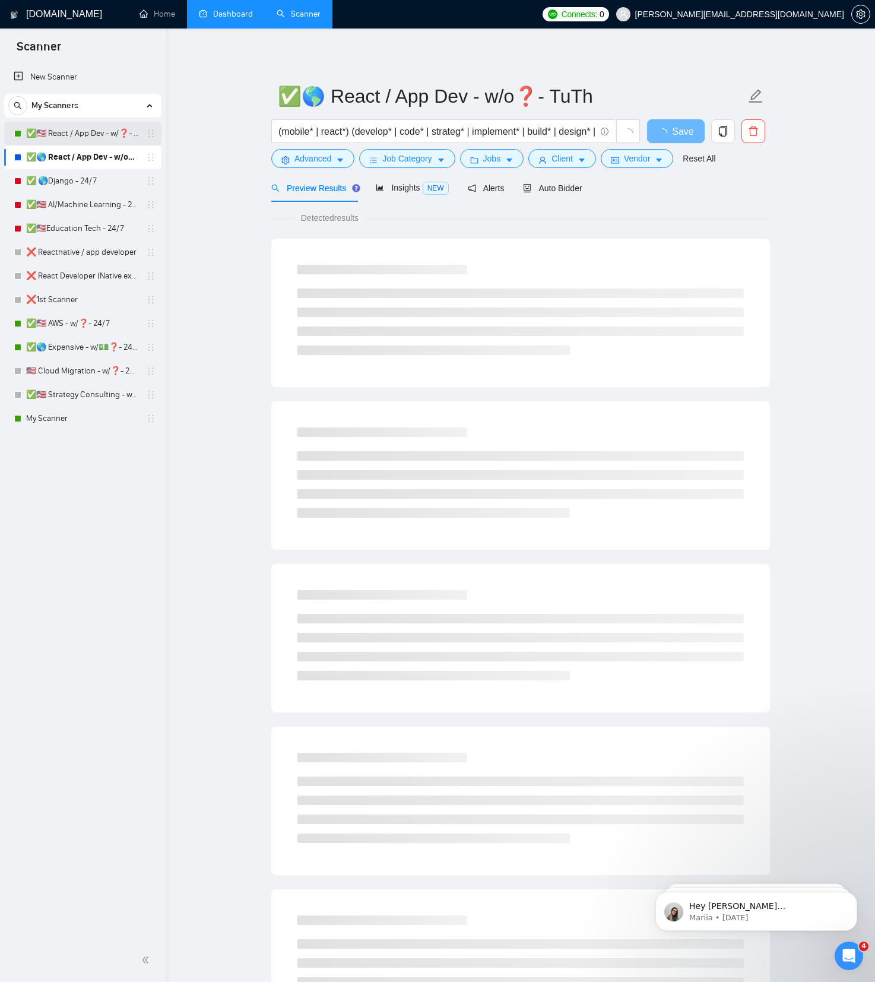
click at [91, 134] on link "✅🇺🇸 React / App Dev - w/❓- MWF" at bounding box center [82, 134] width 113 height 24
click at [93, 153] on link "✅🌎 React / App Dev - w/o❓- TuTh" at bounding box center [82, 157] width 113 height 24
click at [86, 182] on link "✅ 🌎Django - 24/7" at bounding box center [82, 181] width 113 height 24
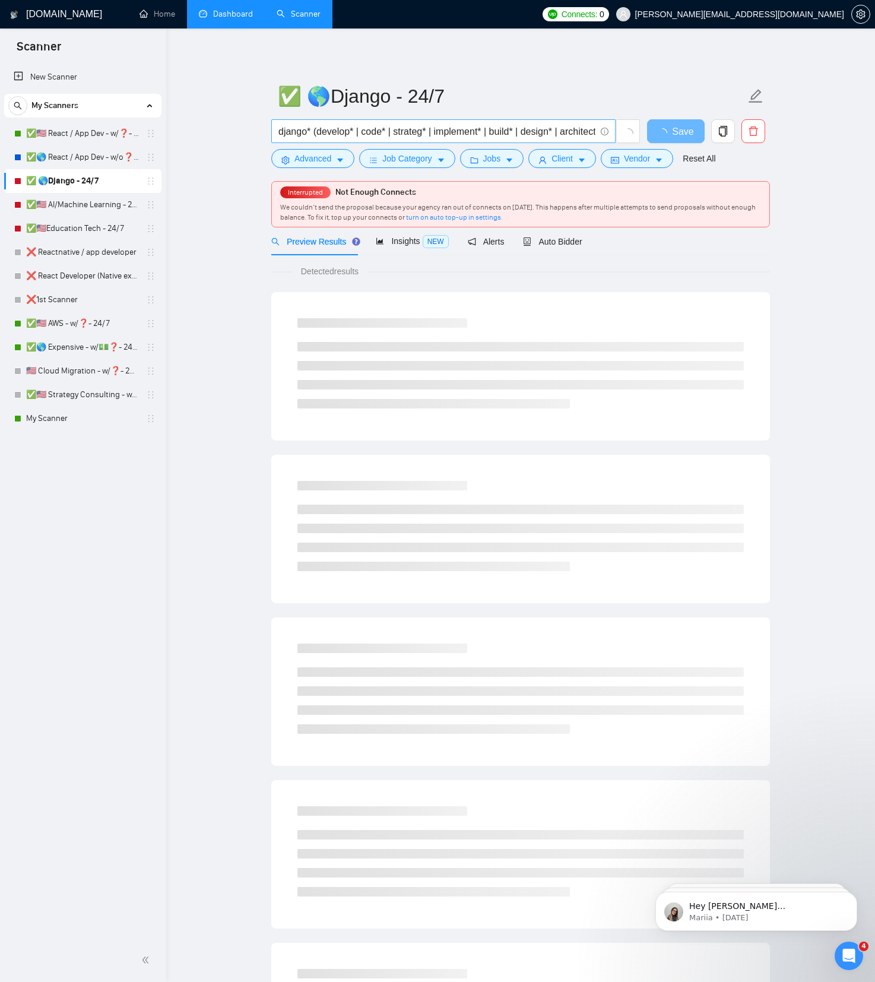
click at [384, 128] on input "django* (develop* | code* | strateg* | implement* | build* | design* | architec…" at bounding box center [437, 131] width 317 height 15
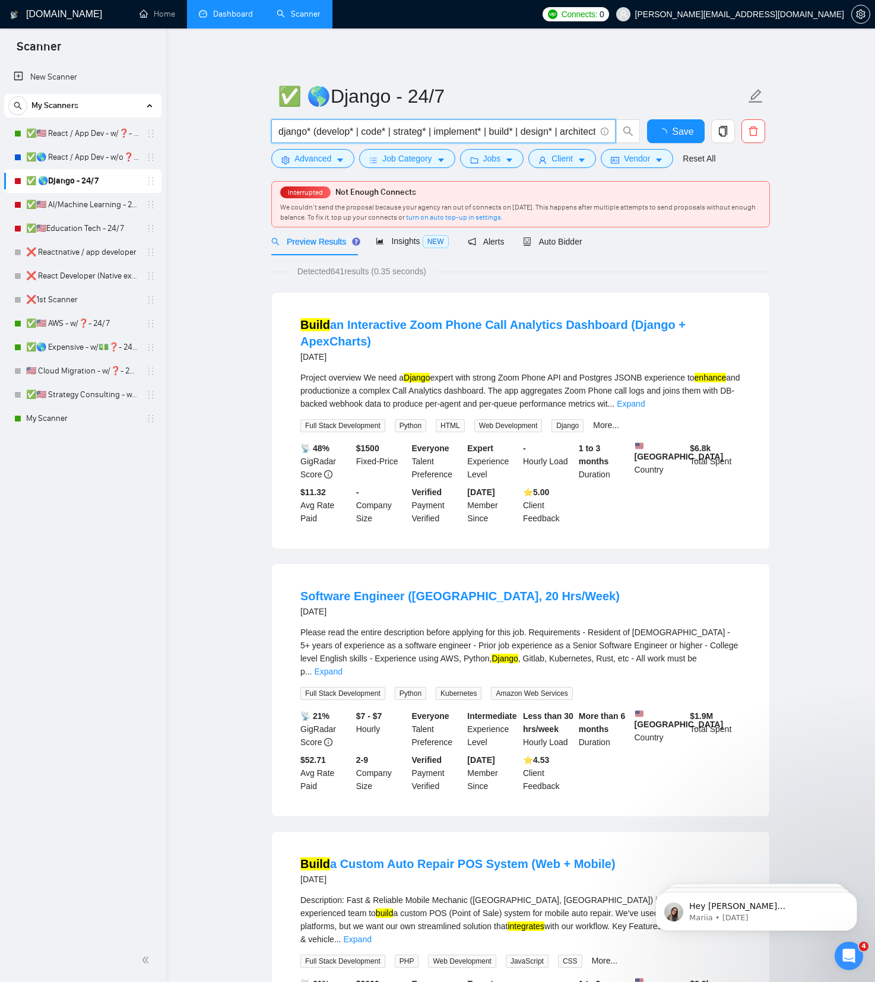
click at [384, 128] on input "django* (develop* | code* | strateg* | implement* | build* | design* | architec…" at bounding box center [437, 131] width 317 height 15
click at [107, 204] on link "✅🇺🇸 AI/Machine Learning - 24/7" at bounding box center [82, 205] width 113 height 24
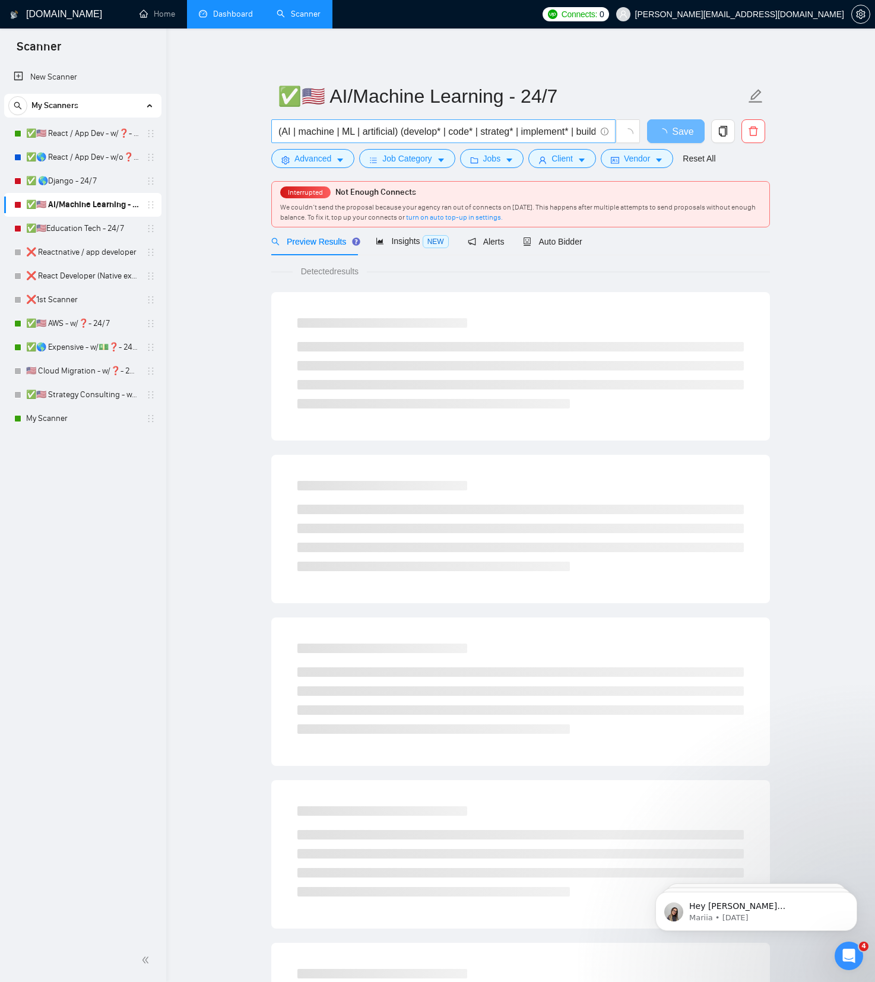
click at [338, 123] on span "(AI | machine | ML | artificial) (develop* | code* | strateg* | implement* | bu…" at bounding box center [443, 131] width 344 height 24
click at [340, 128] on input "(AI | machine | ML | artificial) (develop* | code* | strateg* | implement* | bu…" at bounding box center [437, 131] width 317 height 15
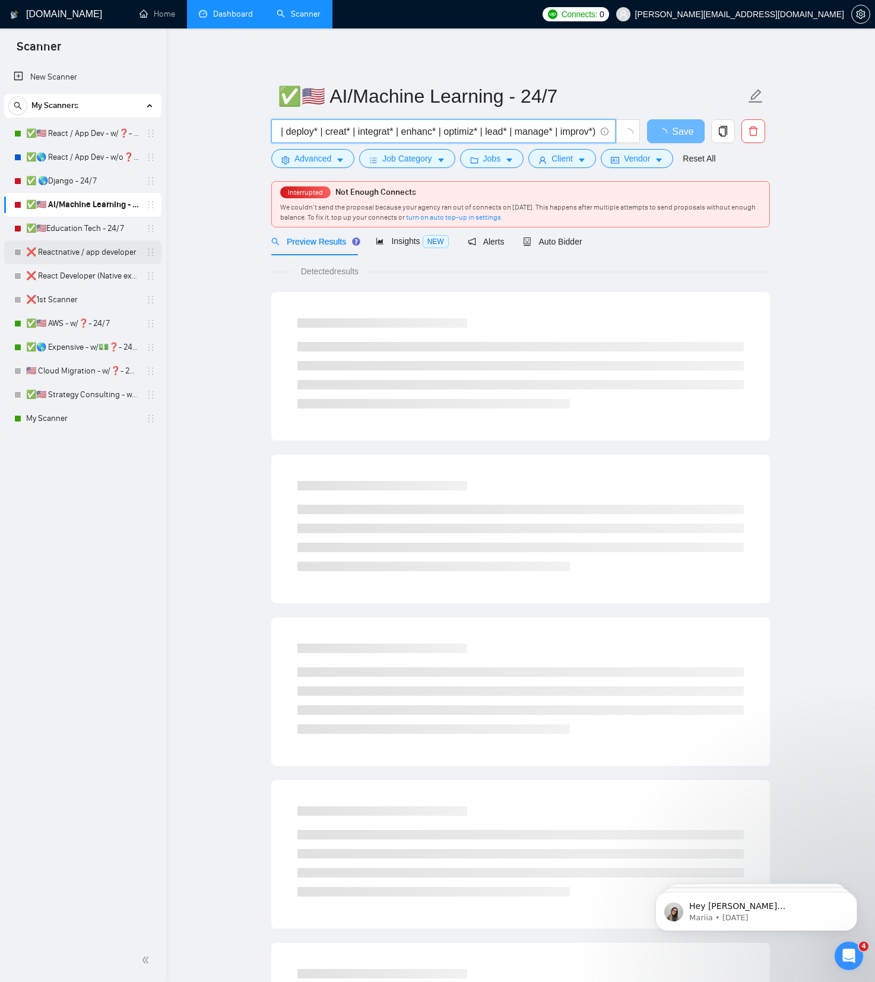
scroll to position [0, 0]
click at [109, 233] on link "✅🇺🇸Education Tech - 24/7" at bounding box center [82, 229] width 113 height 24
click at [371, 132] on input "(education | ed-* | edtech) (develop* | code* | strateg* | implement* | build* …" at bounding box center [437, 131] width 317 height 15
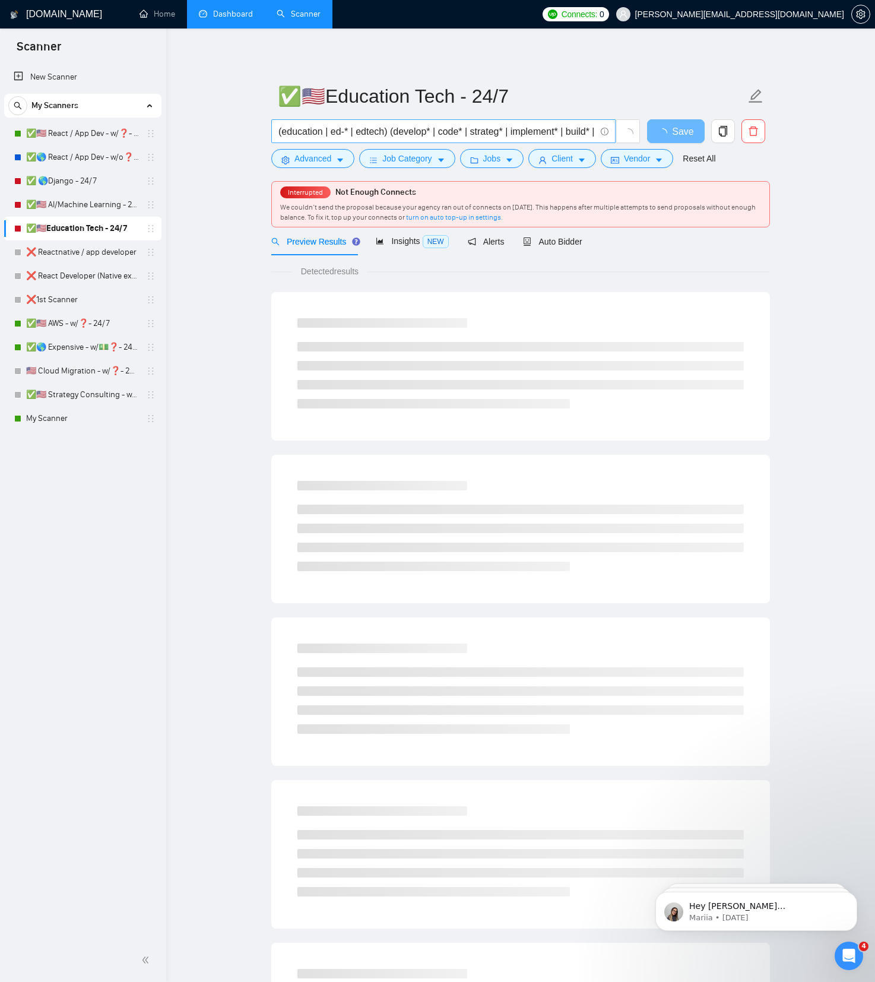
click at [350, 132] on input "(education | ed-* | edtech) (develop* | code* | strateg* | implement* | build* …" at bounding box center [437, 131] width 317 height 15
click at [238, 222] on main "✅🇺🇸Education Tech - 24/7 (education | ed-* | edtech) (develop* | code* | strate…" at bounding box center [520, 570] width 671 height 1044
click at [87, 329] on link "✅🇺🇸 AWS - w/❓- 24/7" at bounding box center [82, 324] width 113 height 24
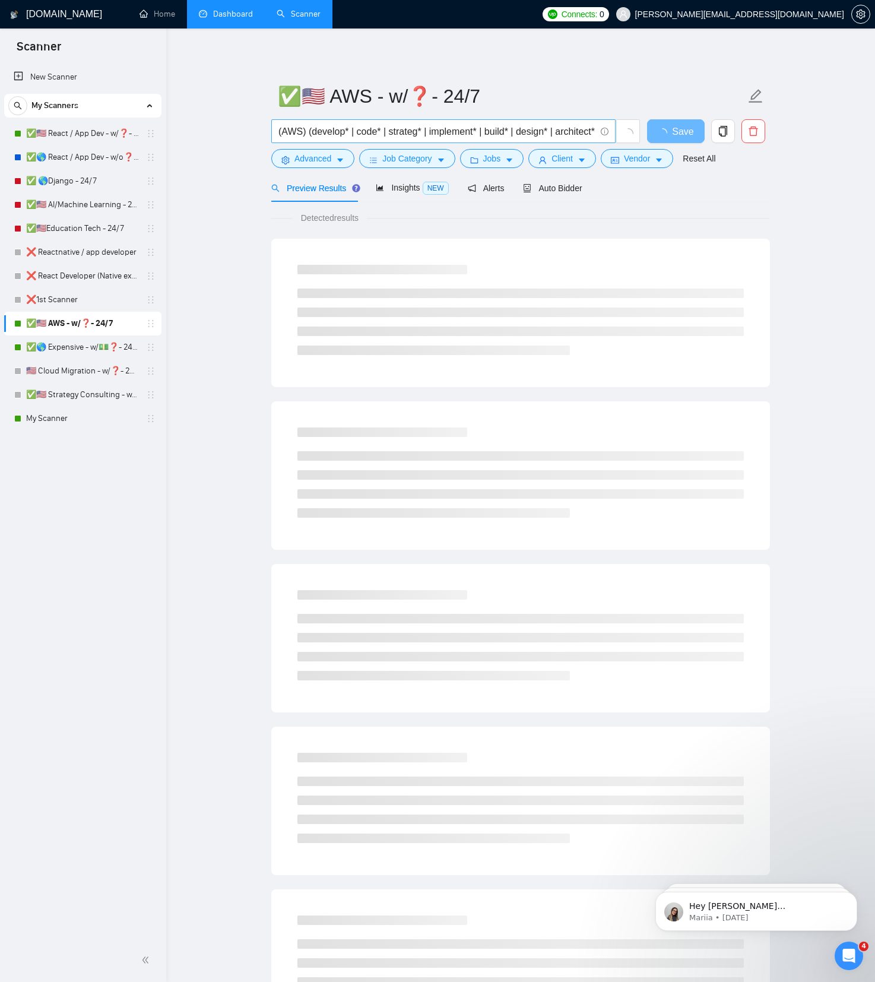
click at [380, 126] on input "(AWS) (develop* | code* | strateg* | implement* | build* | design* | architect*…" at bounding box center [437, 131] width 317 height 15
click at [54, 343] on link "✅🌎 Expensive - w/💵❓- 24/7" at bounding box center [82, 348] width 113 height 24
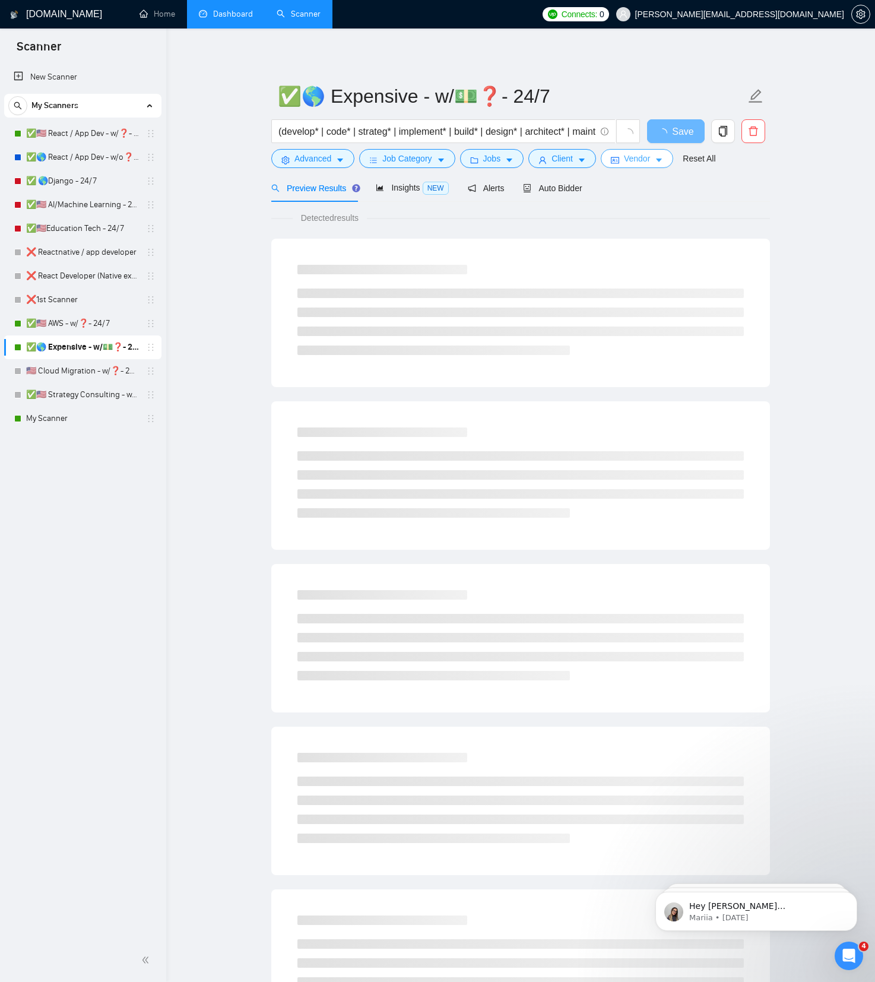
click at [660, 152] on button "Vendor" at bounding box center [637, 158] width 72 height 19
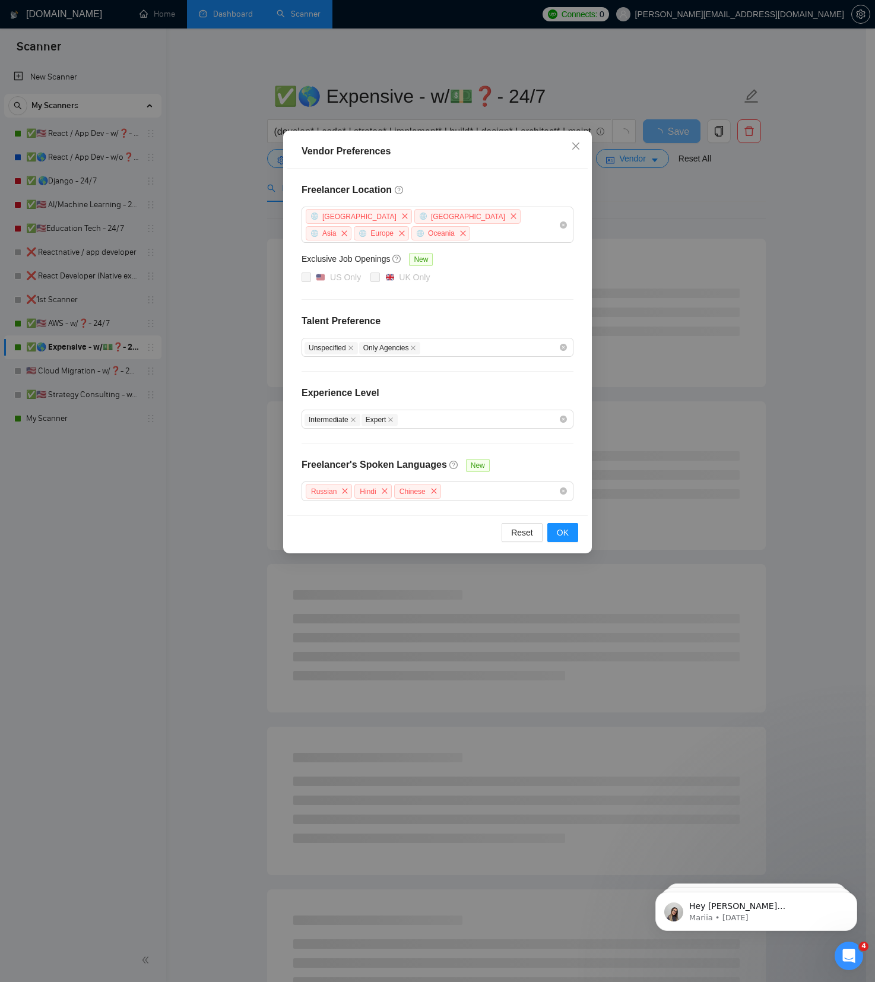
click at [431, 96] on div "Vendor Preferences Freelancer Location [GEOGRAPHIC_DATA] [GEOGRAPHIC_DATA] [GEO…" at bounding box center [437, 491] width 875 height 982
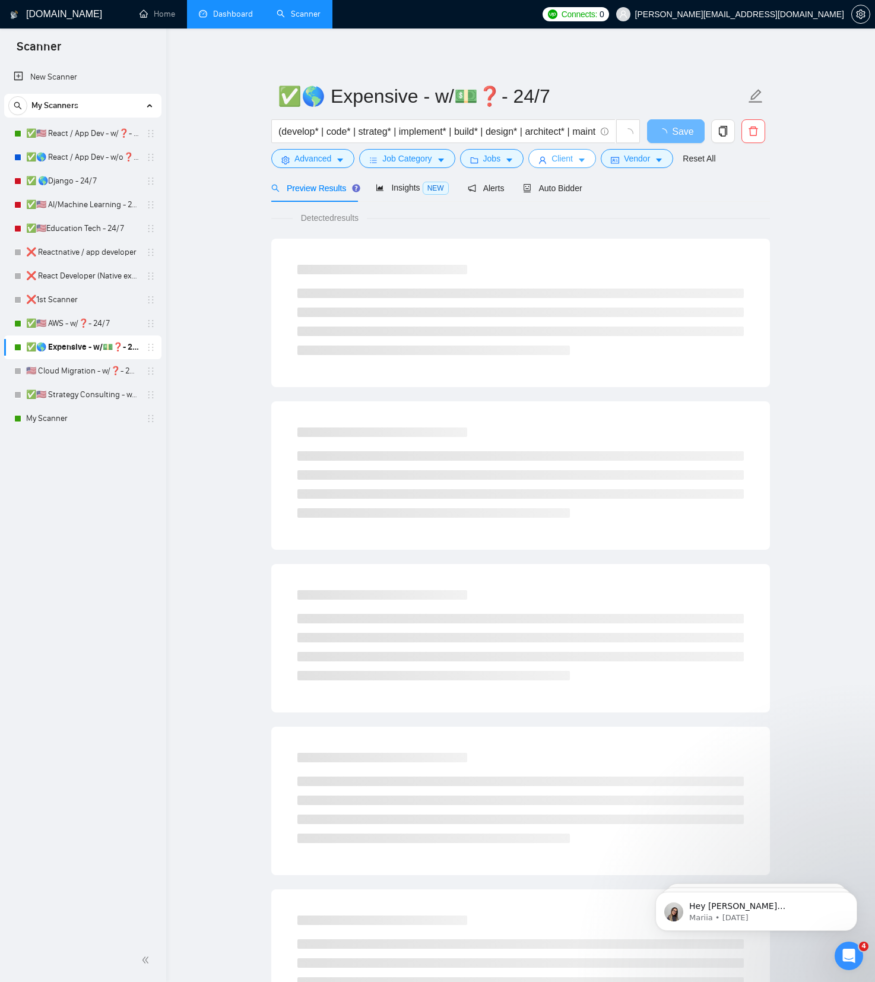
click at [570, 166] on button "Client" at bounding box center [563, 158] width 68 height 19
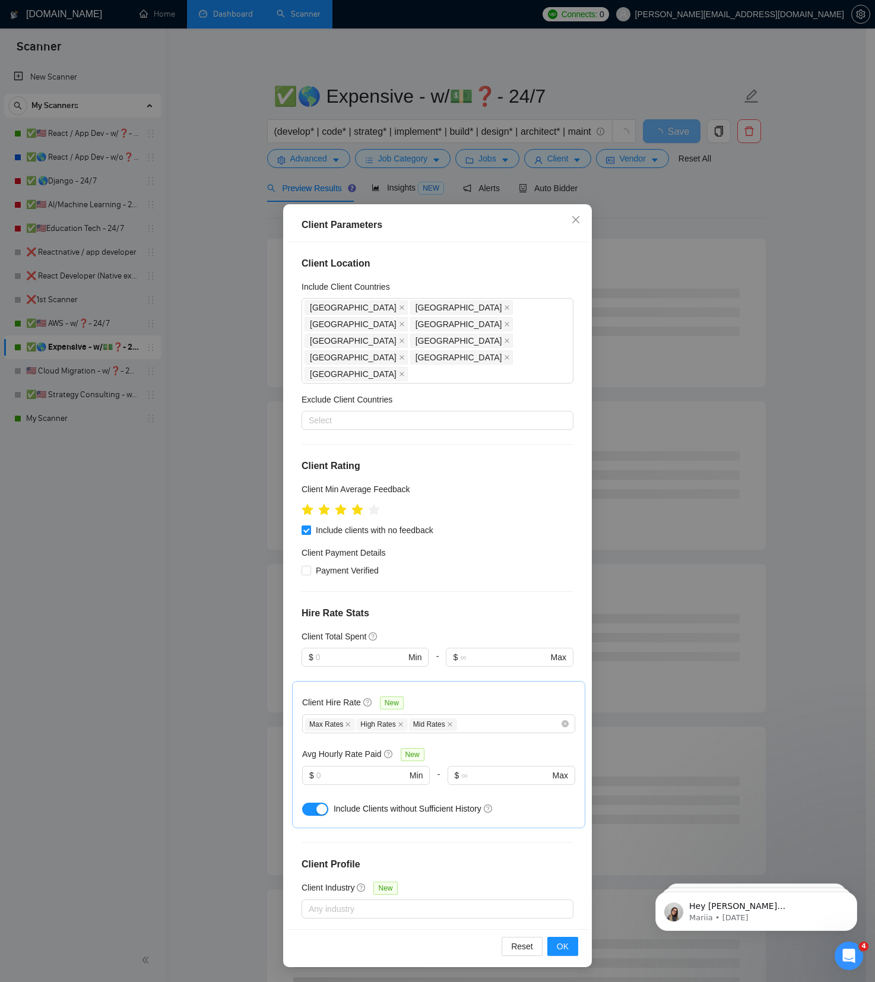
click at [625, 158] on div "Client Parameters Client Location Include Client Countries [GEOGRAPHIC_DATA] [G…" at bounding box center [437, 491] width 875 height 982
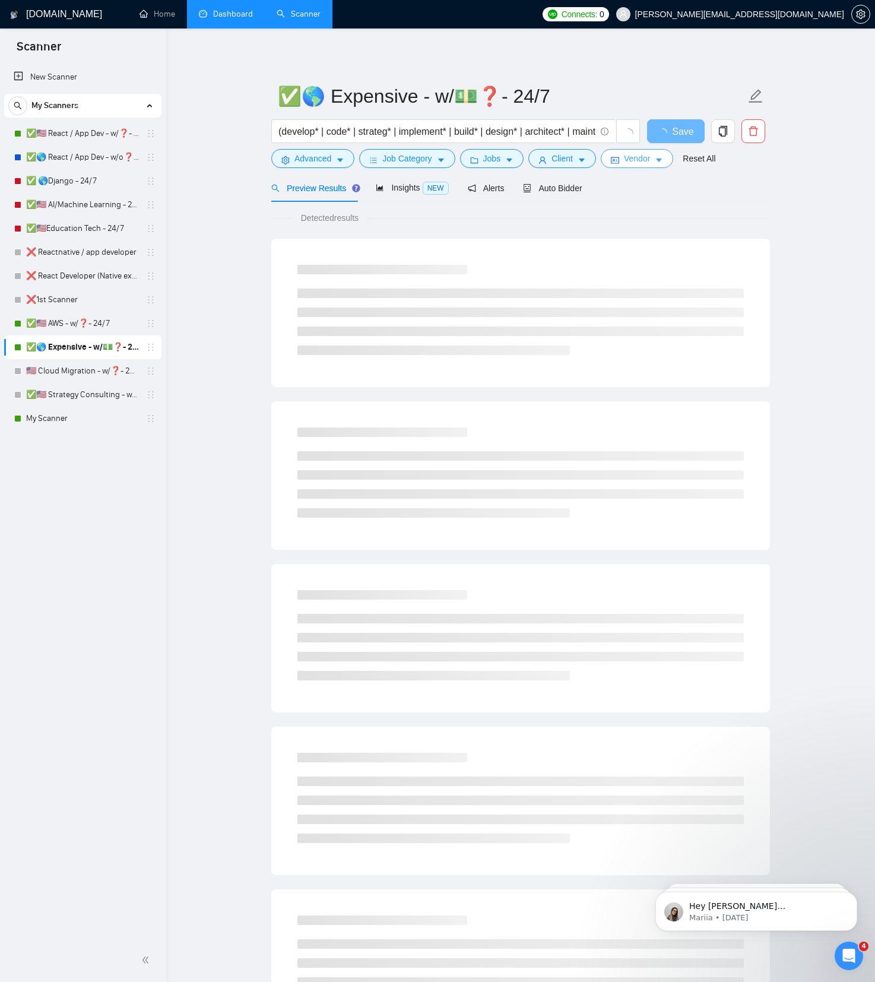
click at [628, 158] on button "Vendor" at bounding box center [637, 158] width 72 height 19
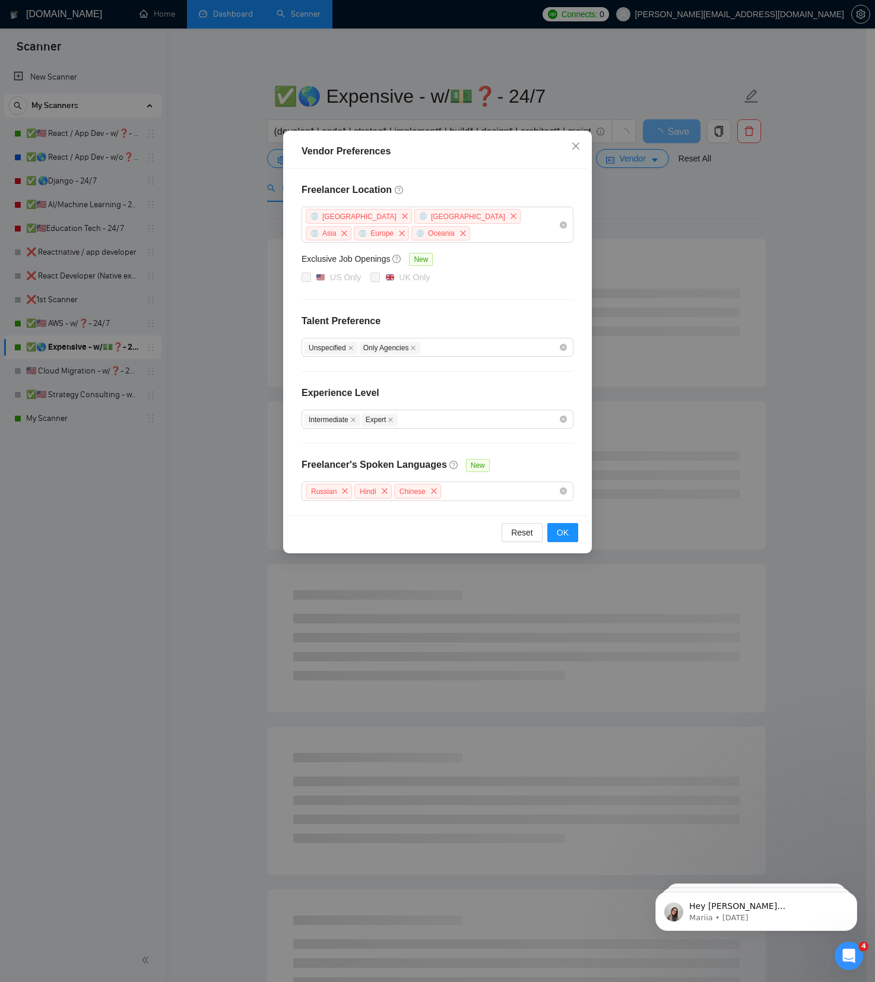
click at [432, 80] on div "Vendor Preferences Freelancer Location [GEOGRAPHIC_DATA] [GEOGRAPHIC_DATA] [GEO…" at bounding box center [437, 491] width 875 height 982
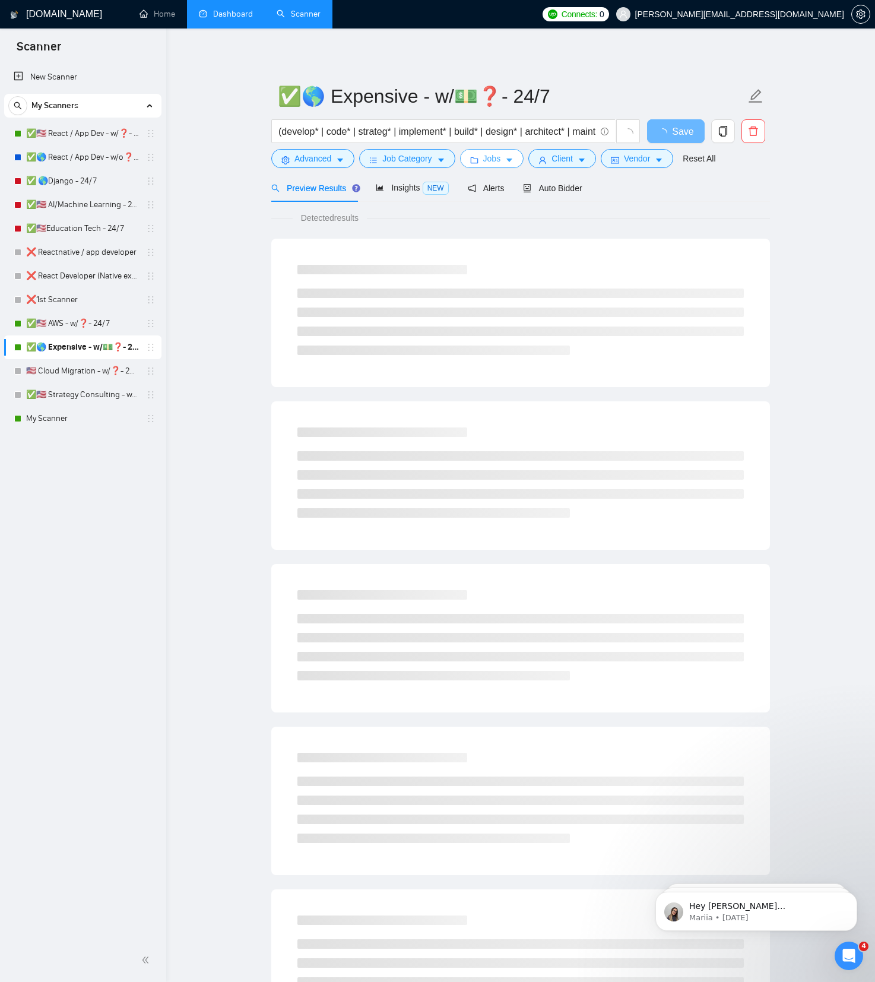
click at [491, 153] on span "Jobs" at bounding box center [492, 158] width 18 height 13
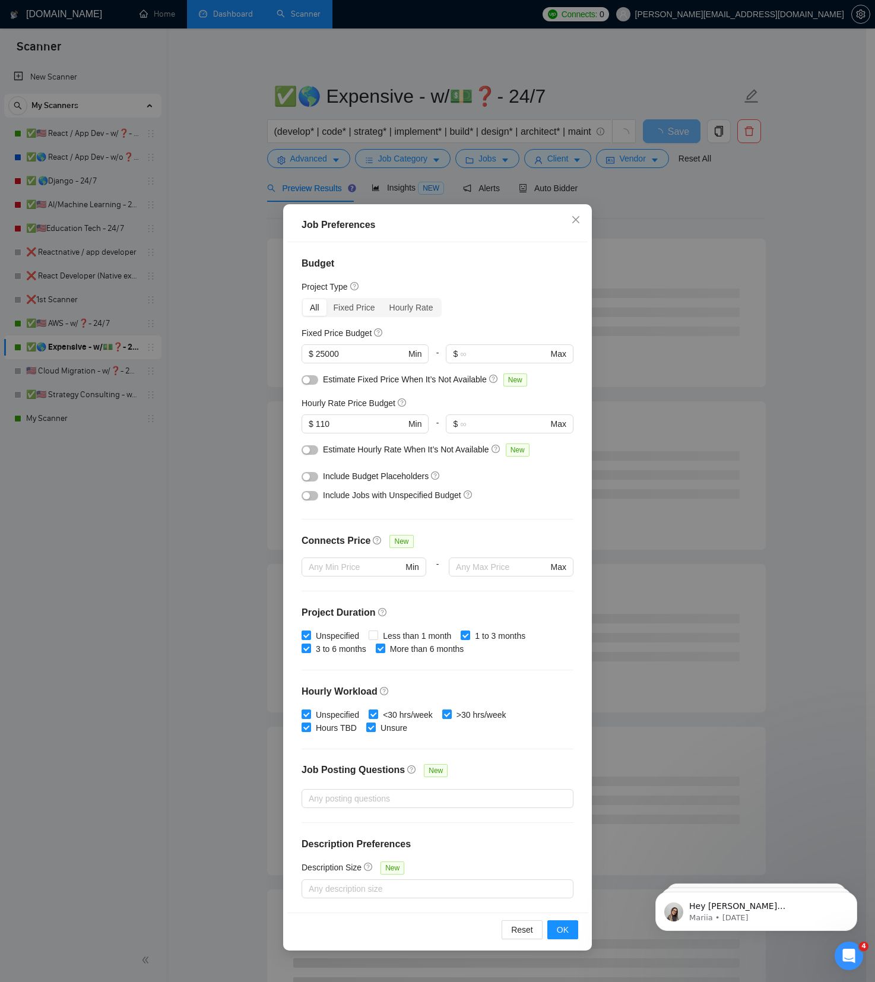
click at [388, 89] on div "Job Preferences Budget Project Type All Fixed Price Hourly Rate Fixed Price Bud…" at bounding box center [437, 491] width 875 height 982
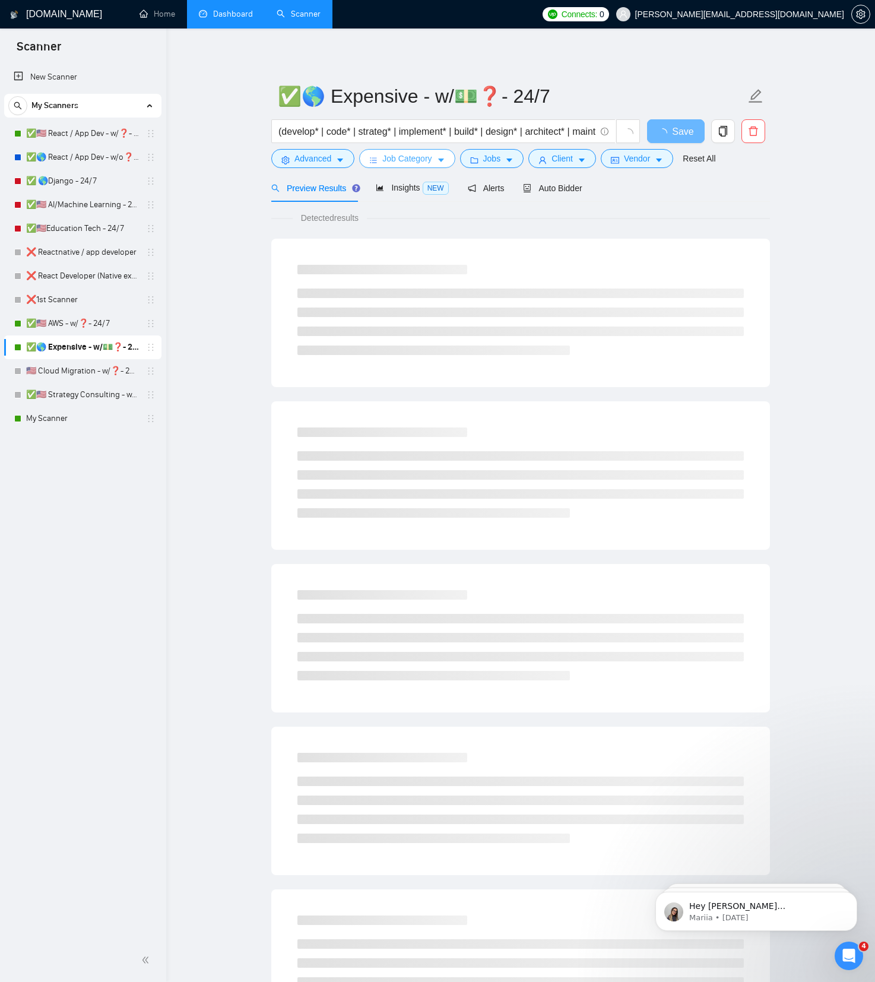
click at [416, 158] on span "Job Category" at bounding box center [406, 158] width 49 height 13
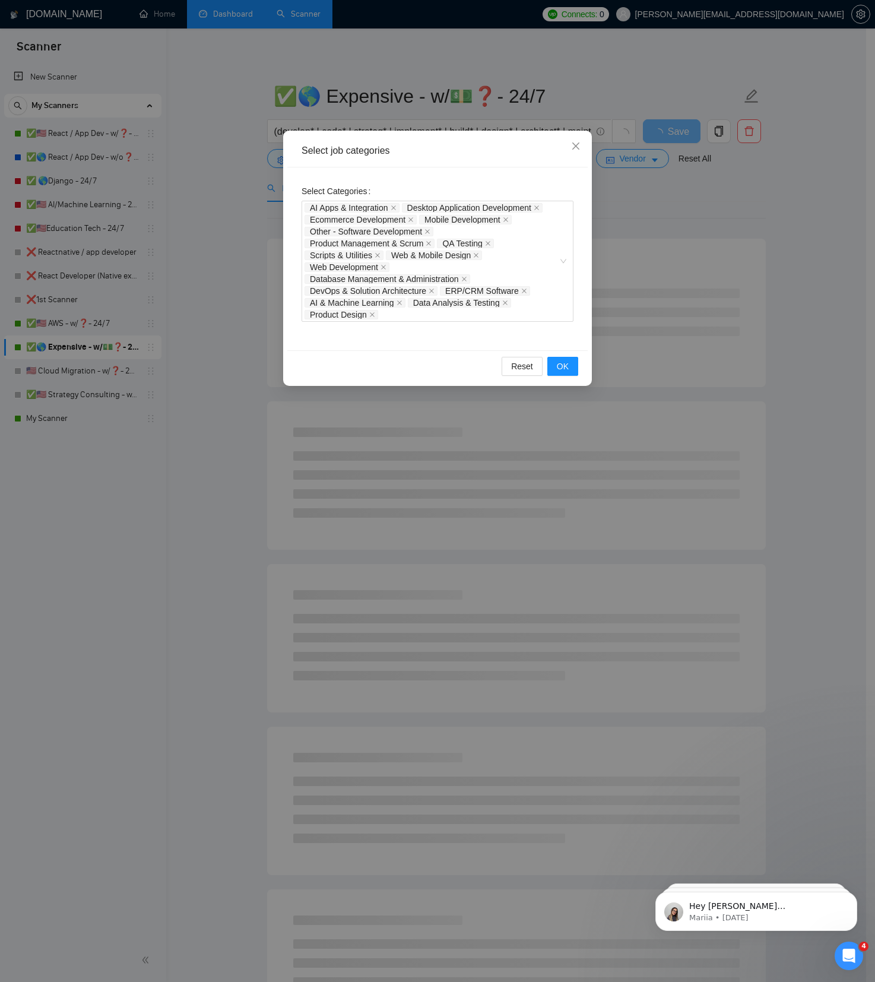
click at [442, 68] on div "Select job categories Select Categories AI Apps & Integration Desktop Applicati…" at bounding box center [437, 491] width 875 height 982
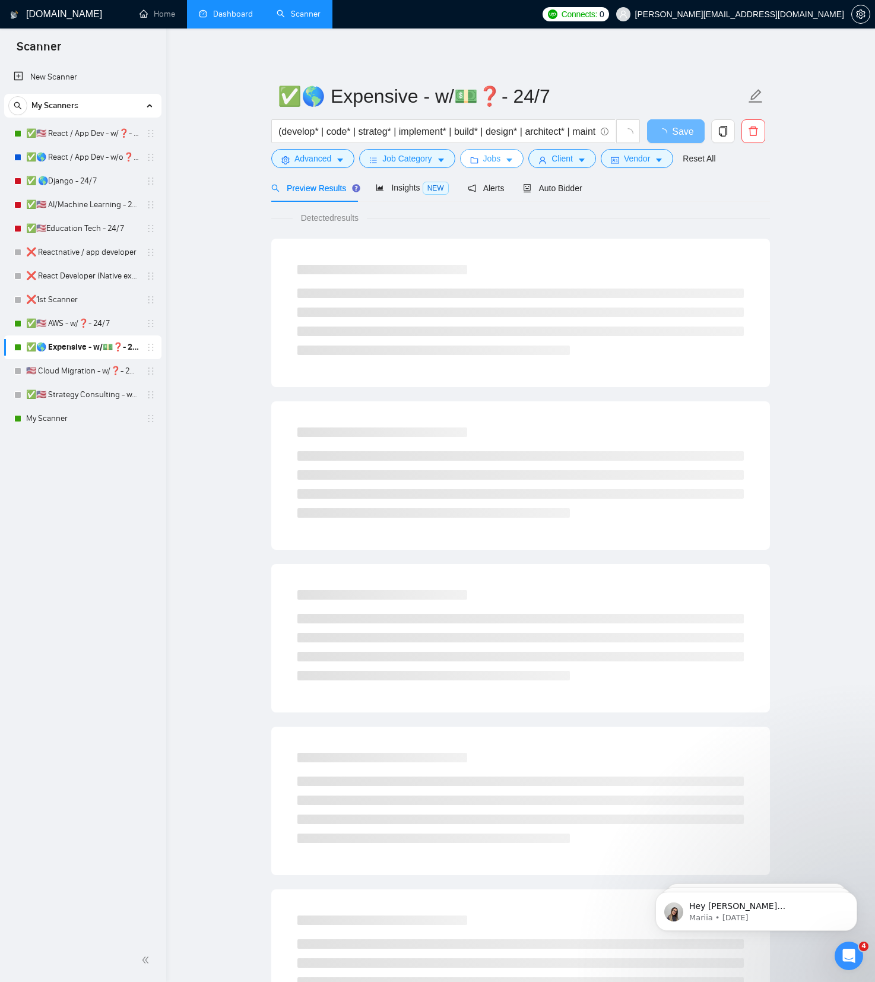
click at [489, 160] on span "Jobs" at bounding box center [492, 158] width 18 height 13
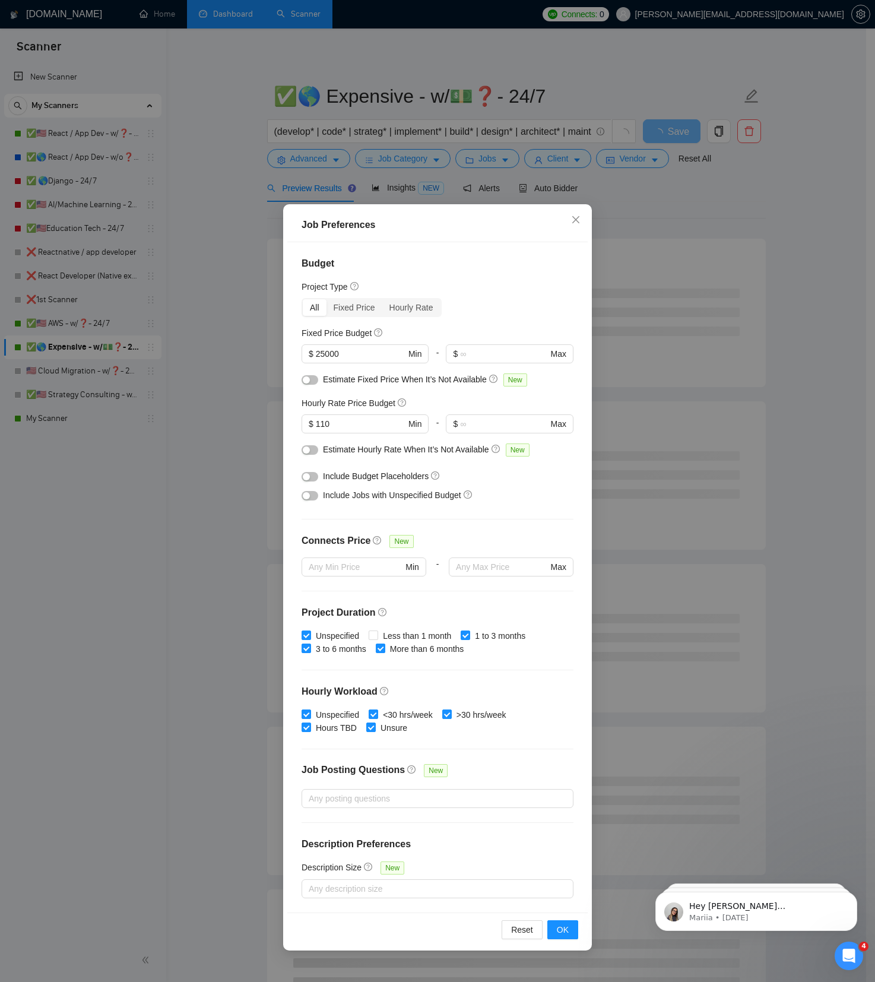
click at [461, 64] on div "Job Preferences Budget Project Type All Fixed Price Hourly Rate Fixed Price Bud…" at bounding box center [437, 491] width 875 height 982
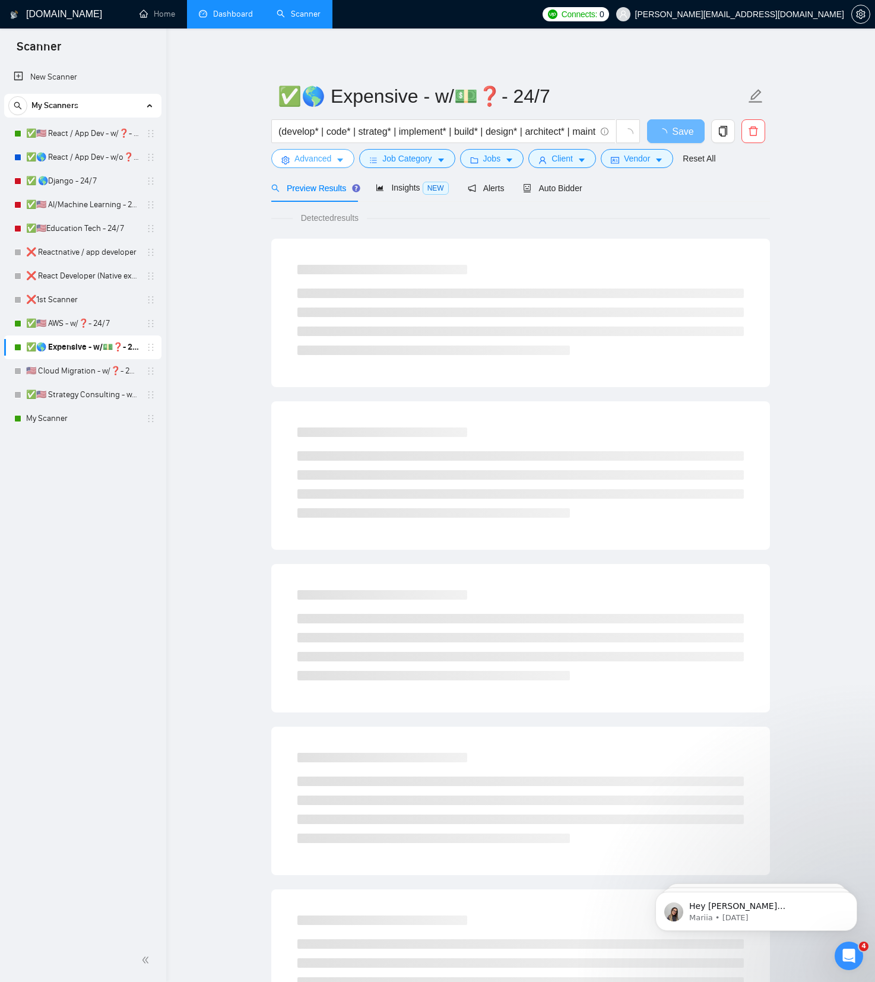
click at [338, 158] on icon "caret-down" at bounding box center [340, 160] width 8 height 8
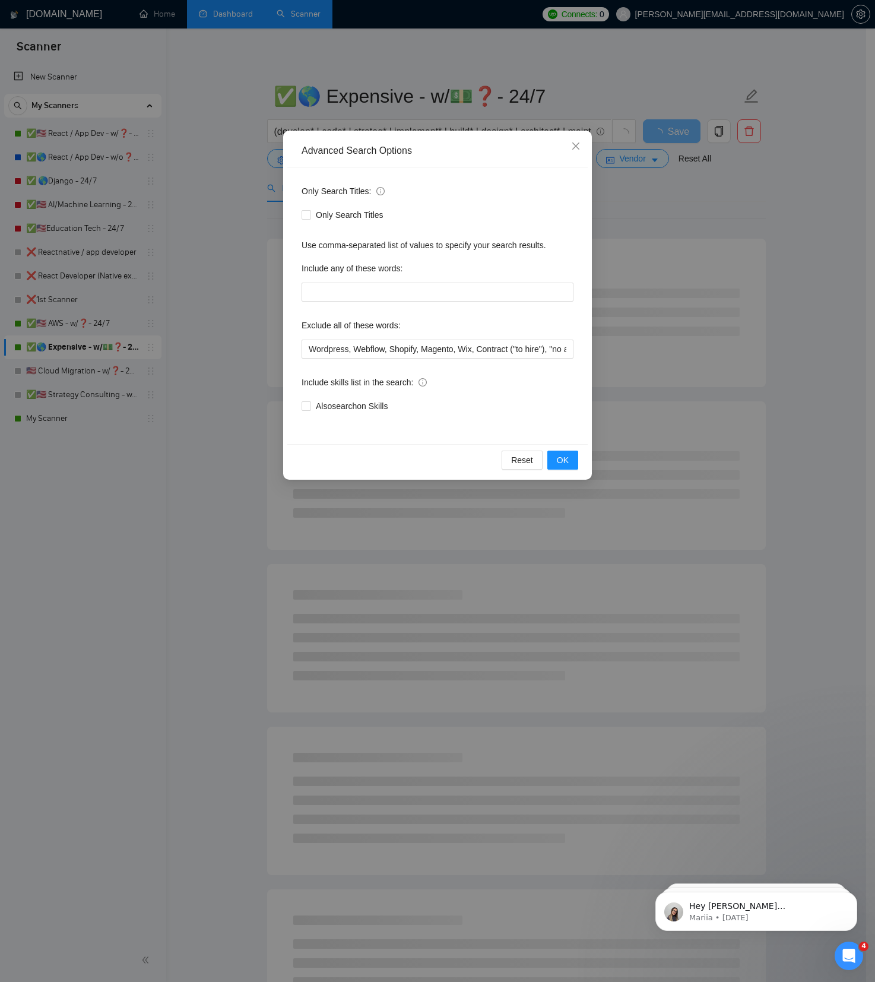
click at [318, 75] on div "Advanced Search Options Only Search Titles: Only Search Titles Use comma-separa…" at bounding box center [437, 491] width 875 height 982
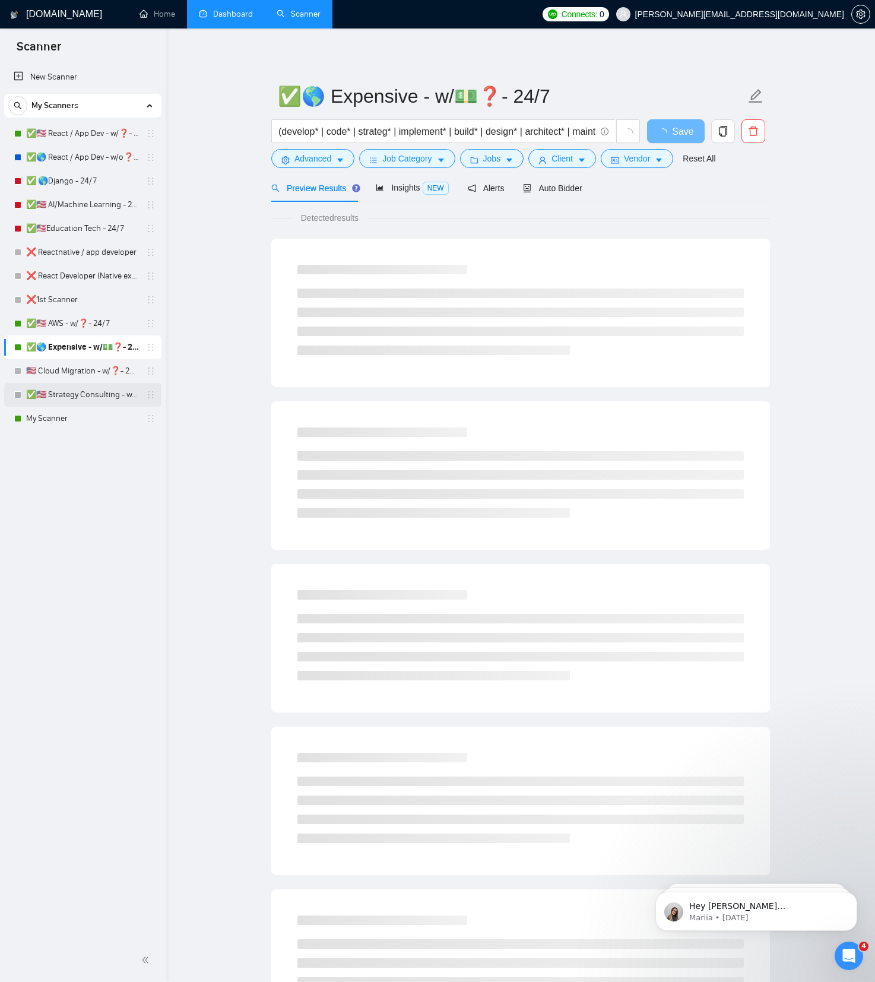
click at [84, 397] on link "✅🇺🇸 Strategy Consulting - w/❓- 24/7" at bounding box center [82, 395] width 113 height 24
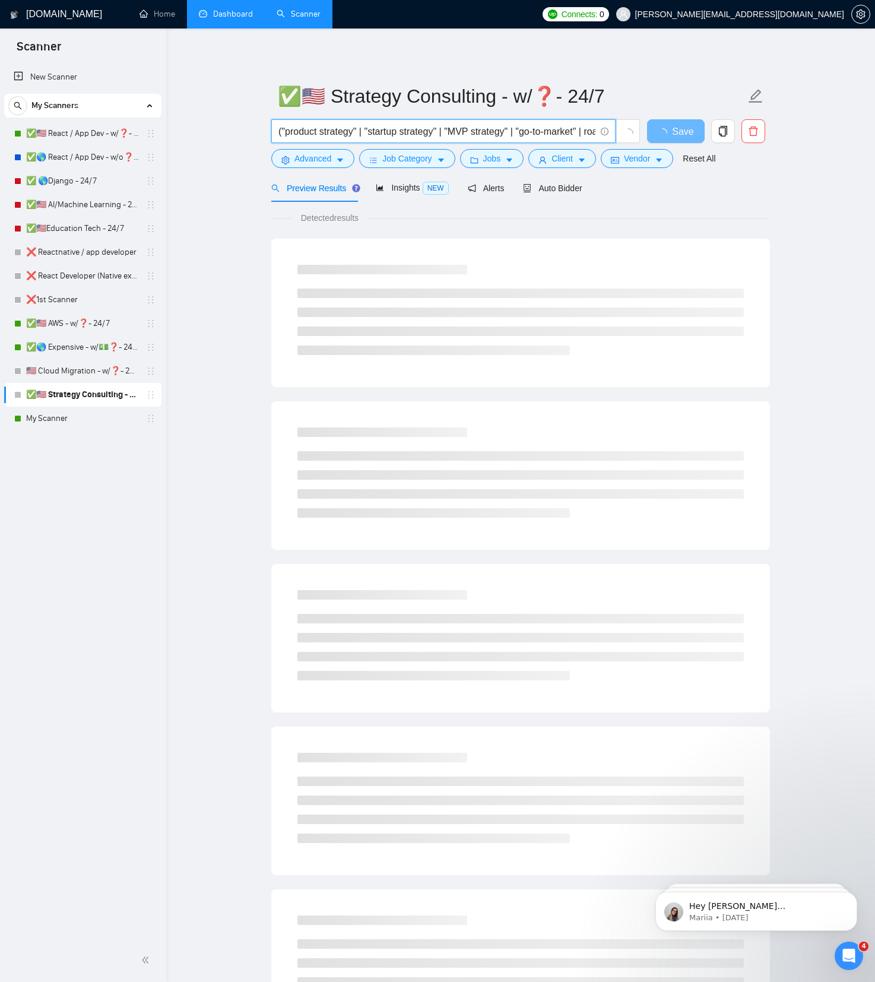
click at [420, 130] on input "("product strategy" | "startup strategy" | "MVP strategy" | "go-to-market" | ro…" at bounding box center [437, 131] width 317 height 15
click at [516, 148] on div "("product strategy" | "startup strategy" | "MVP strategy" | "go-to-market" | ro…" at bounding box center [456, 134] width 374 height 30
click at [505, 157] on button "Jobs" at bounding box center [492, 158] width 64 height 19
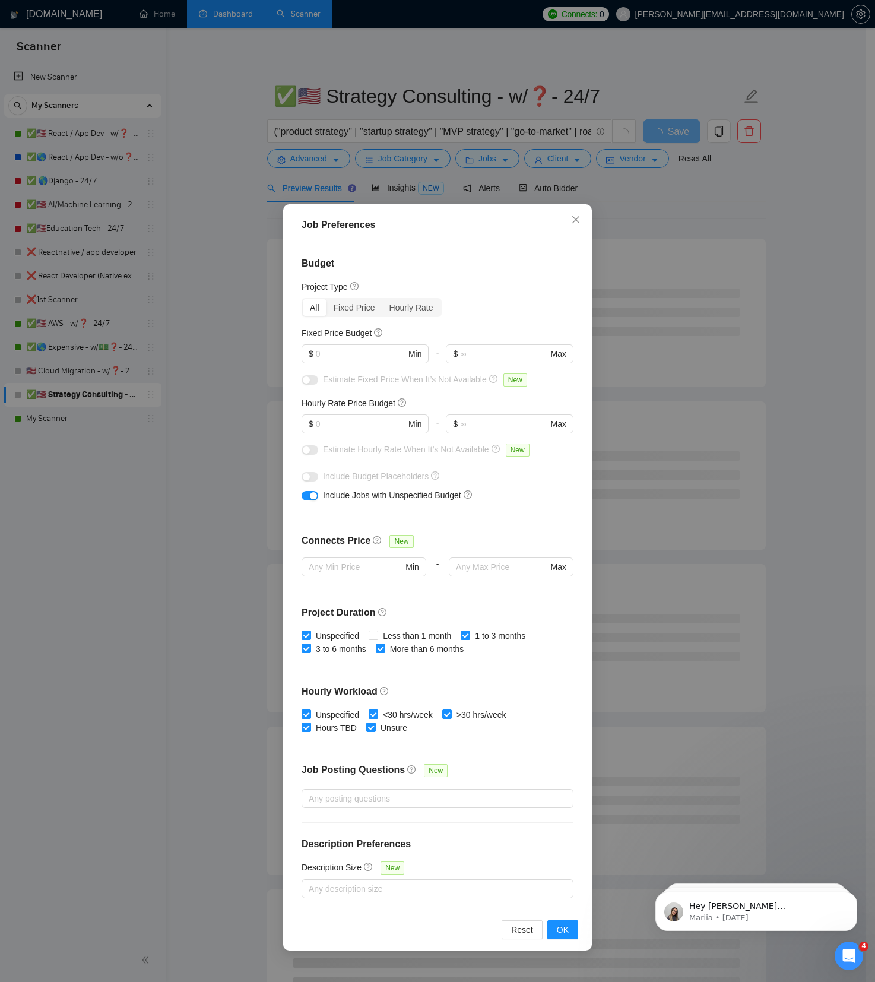
click at [423, 160] on div "Job Preferences Budget Project Type All Fixed Price Hourly Rate Fixed Price Bud…" at bounding box center [437, 491] width 875 height 982
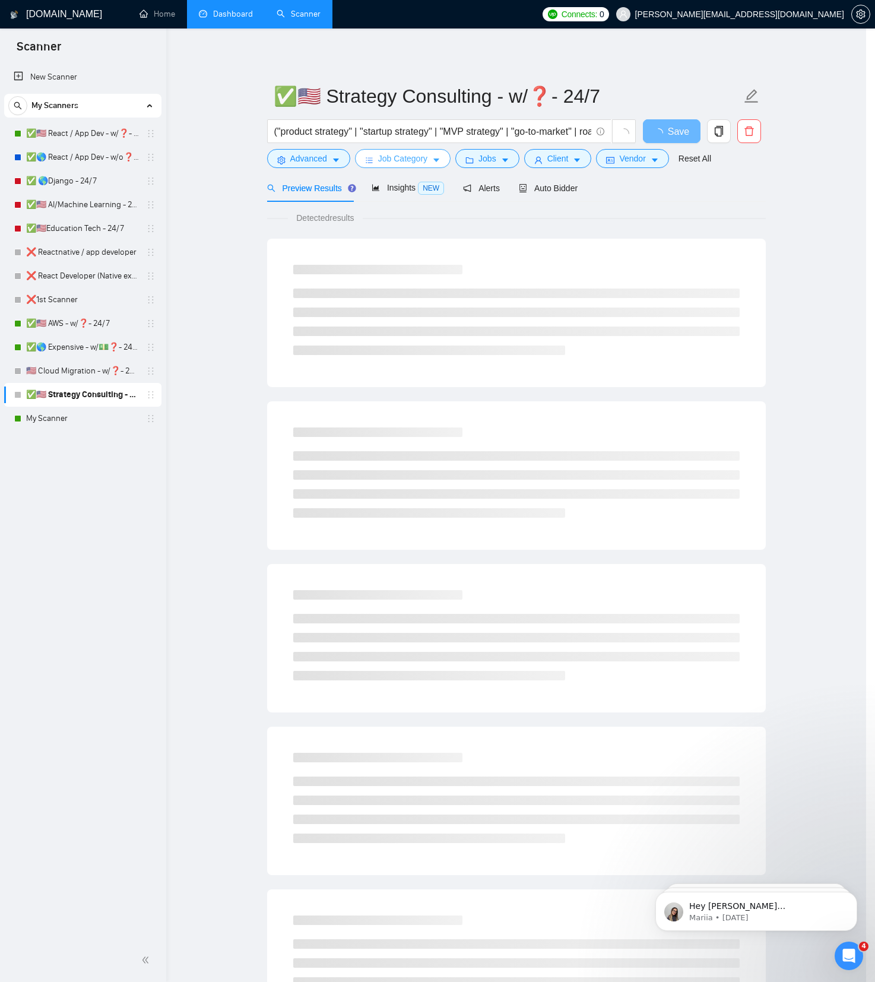
click at [415, 160] on span "Job Category" at bounding box center [402, 158] width 49 height 13
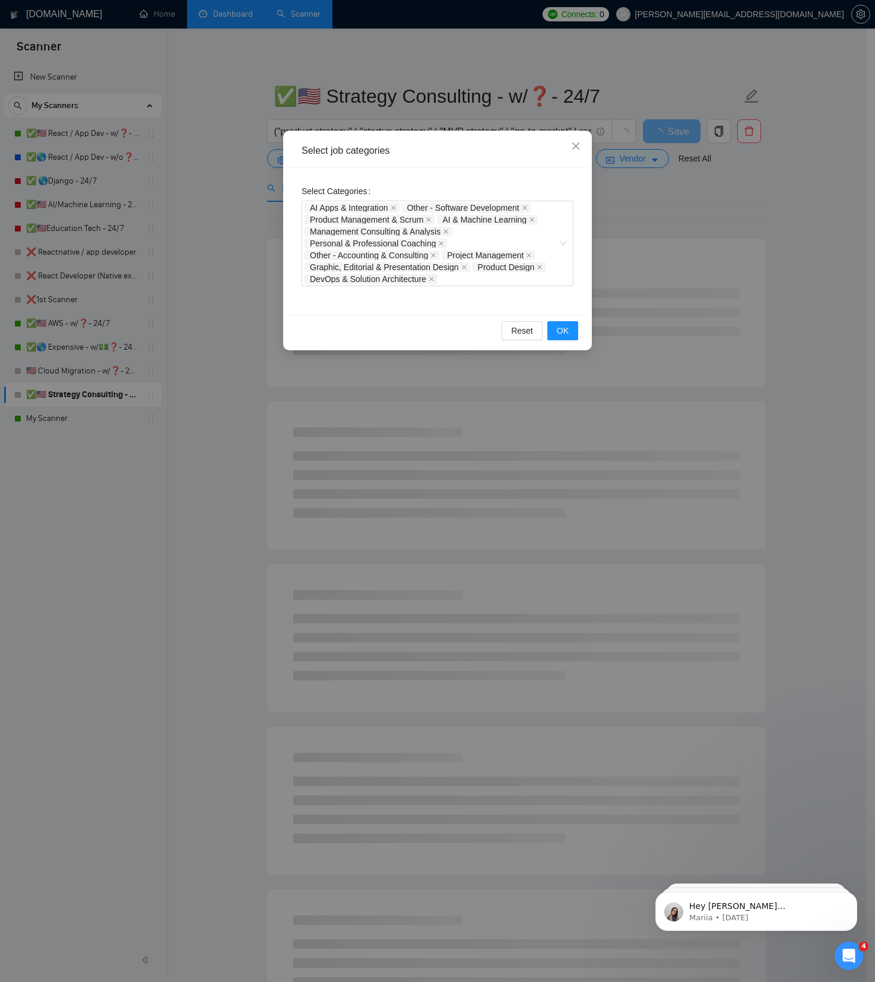
drag, startPoint x: 224, startPoint y: 194, endPoint x: 229, endPoint y: 189, distance: 6.7
click at [224, 193] on div "Select job categories Select Categories AI Apps & Integration Other - Software …" at bounding box center [437, 491] width 875 height 982
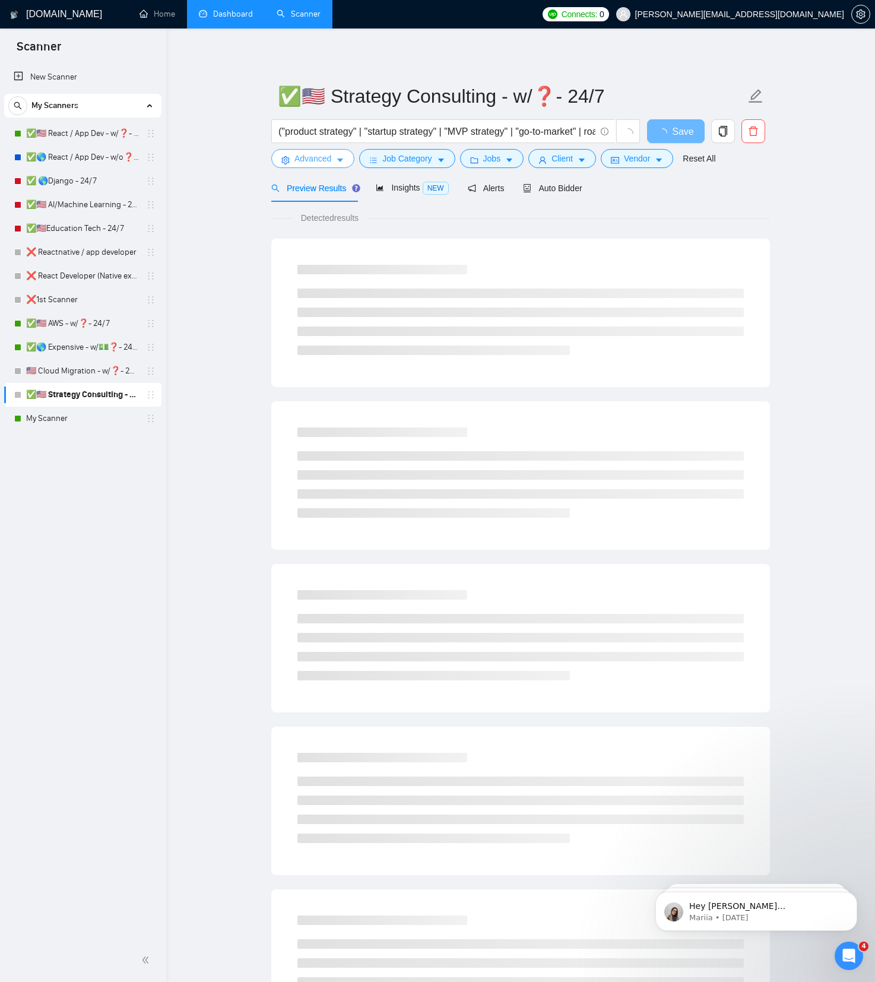
click at [304, 162] on span "Advanced" at bounding box center [313, 158] width 37 height 13
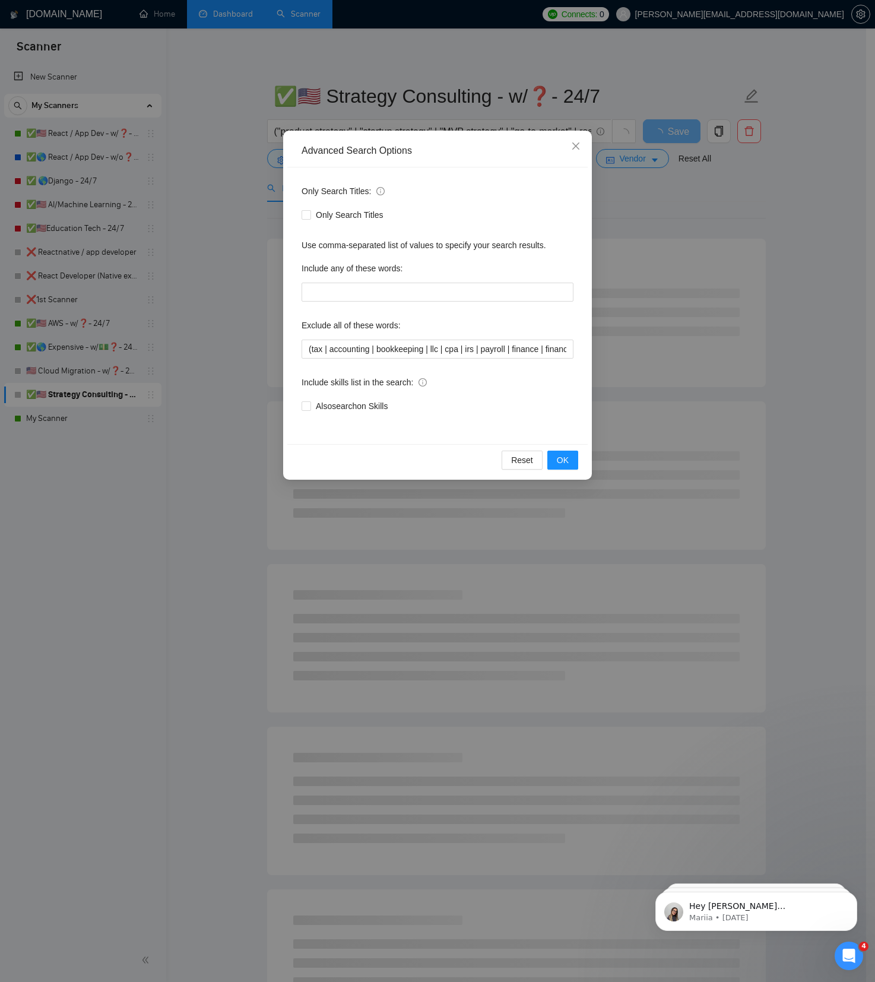
click at [223, 162] on div "Advanced Search Options Only Search Titles: Only Search Titles Use comma-separa…" at bounding box center [437, 491] width 875 height 982
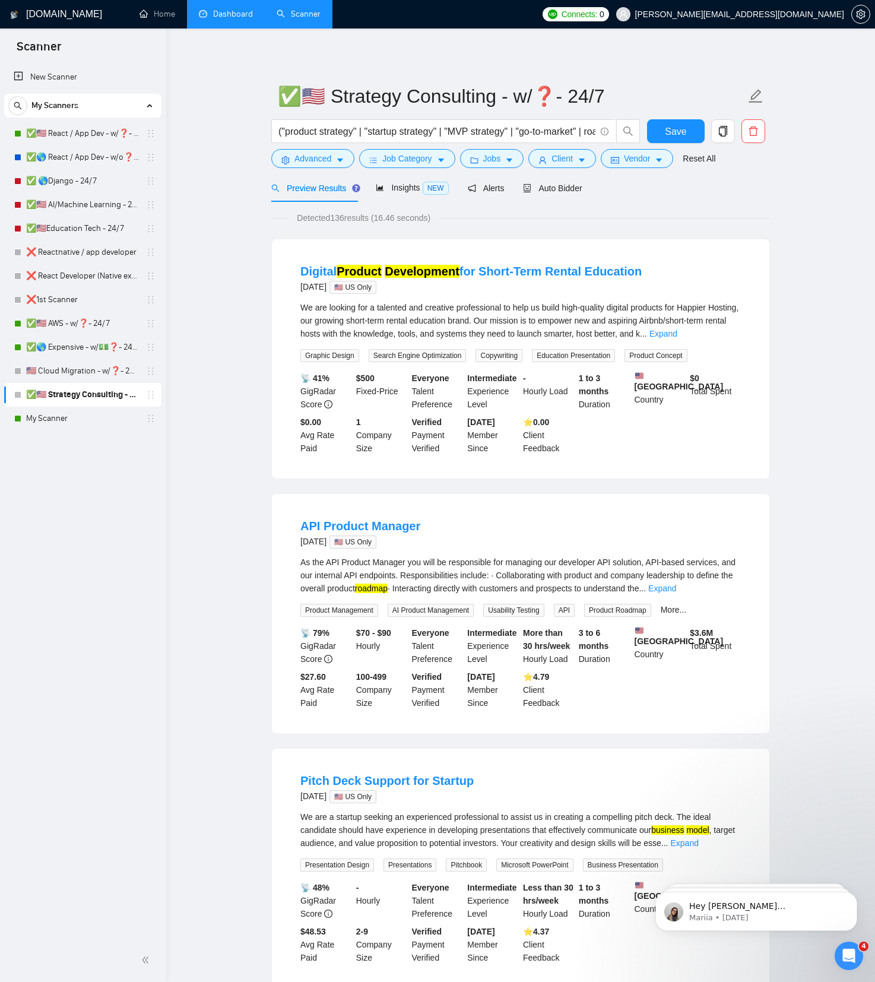
click at [634, 148] on div "("product strategy" | "startup strategy" | "MVP strategy" | "go-to-market" | ro…" at bounding box center [456, 134] width 374 height 30
click at [635, 152] on span "Vendor" at bounding box center [637, 158] width 26 height 13
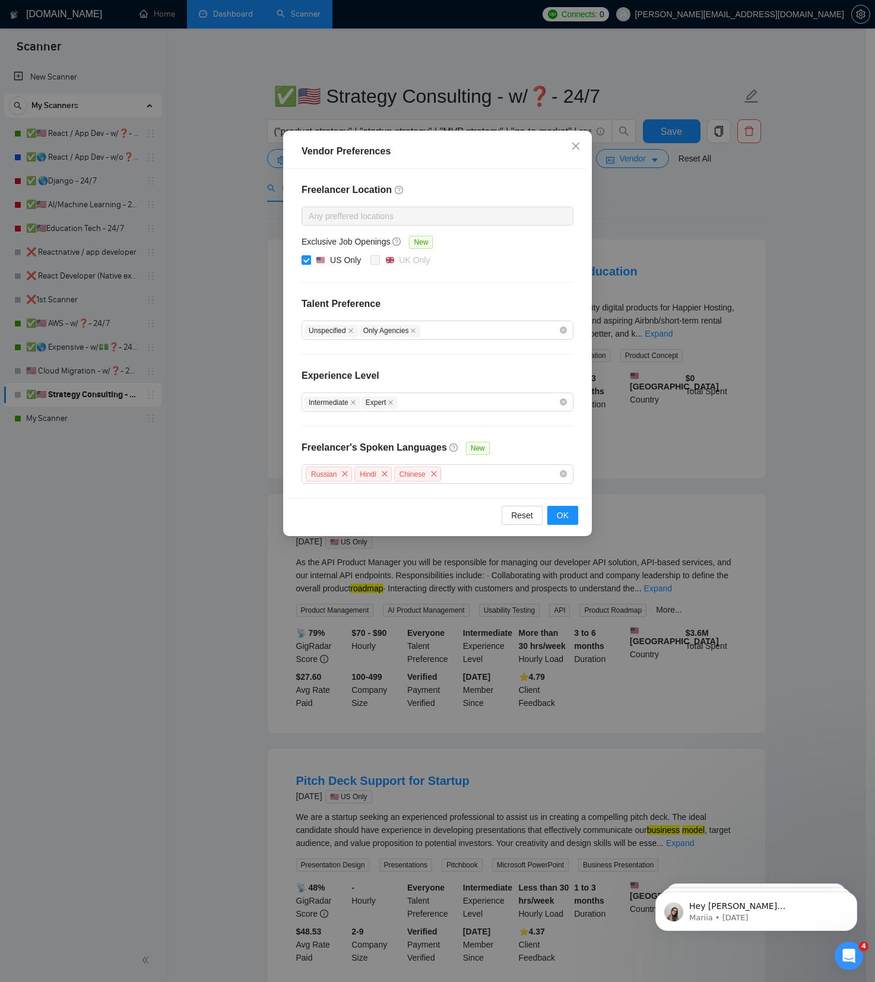
click at [683, 198] on div "Vendor Preferences Freelancer Location Any preffered locations Exclusive Job Op…" at bounding box center [437, 491] width 875 height 982
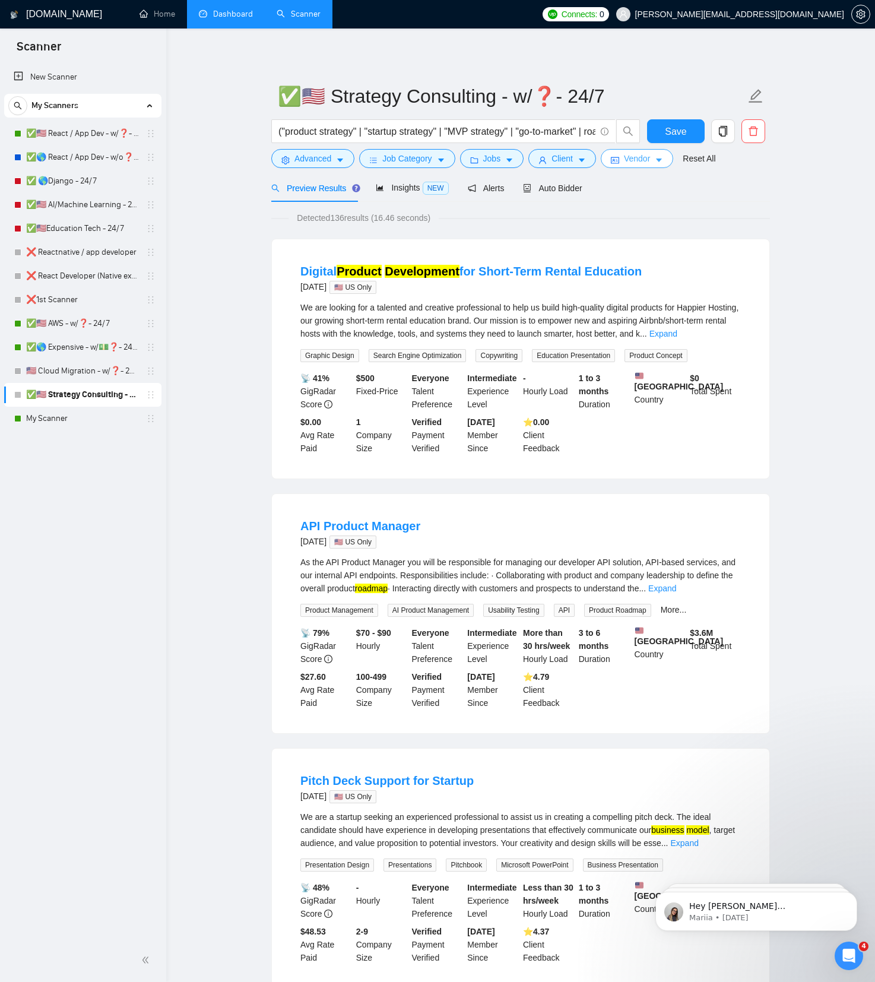
click at [646, 163] on span "Vendor" at bounding box center [637, 158] width 26 height 13
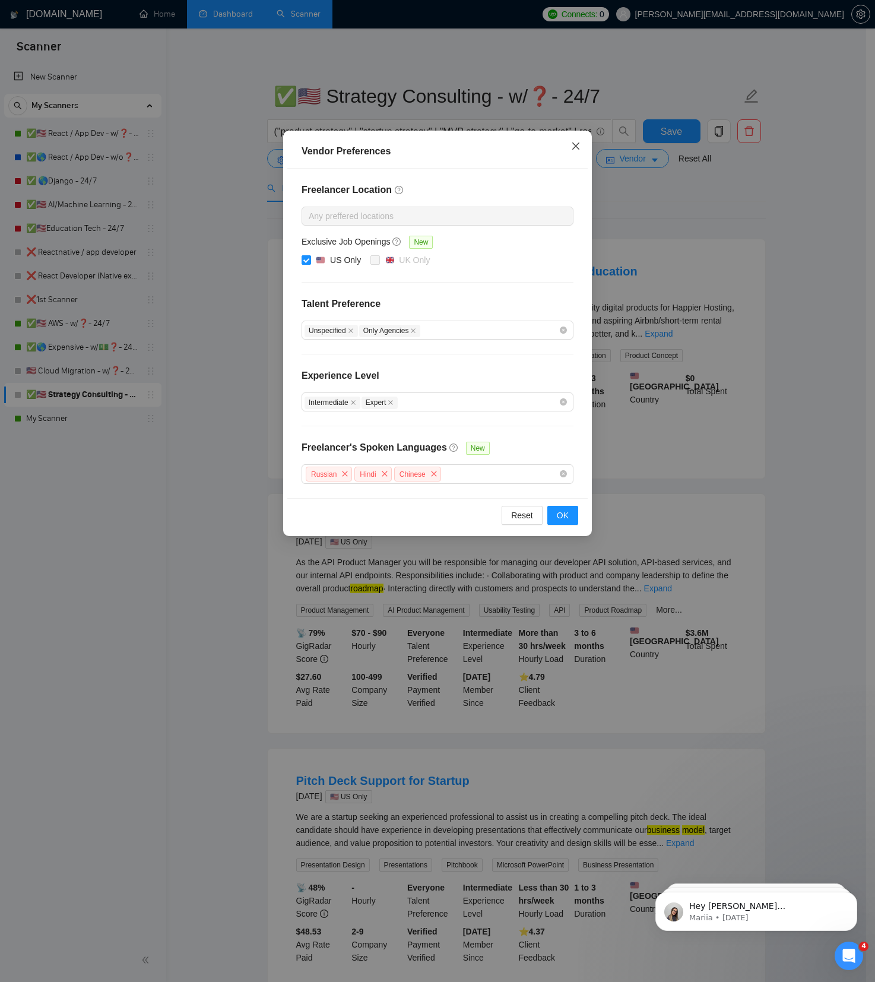
click at [568, 145] on span "Close" at bounding box center [576, 147] width 32 height 32
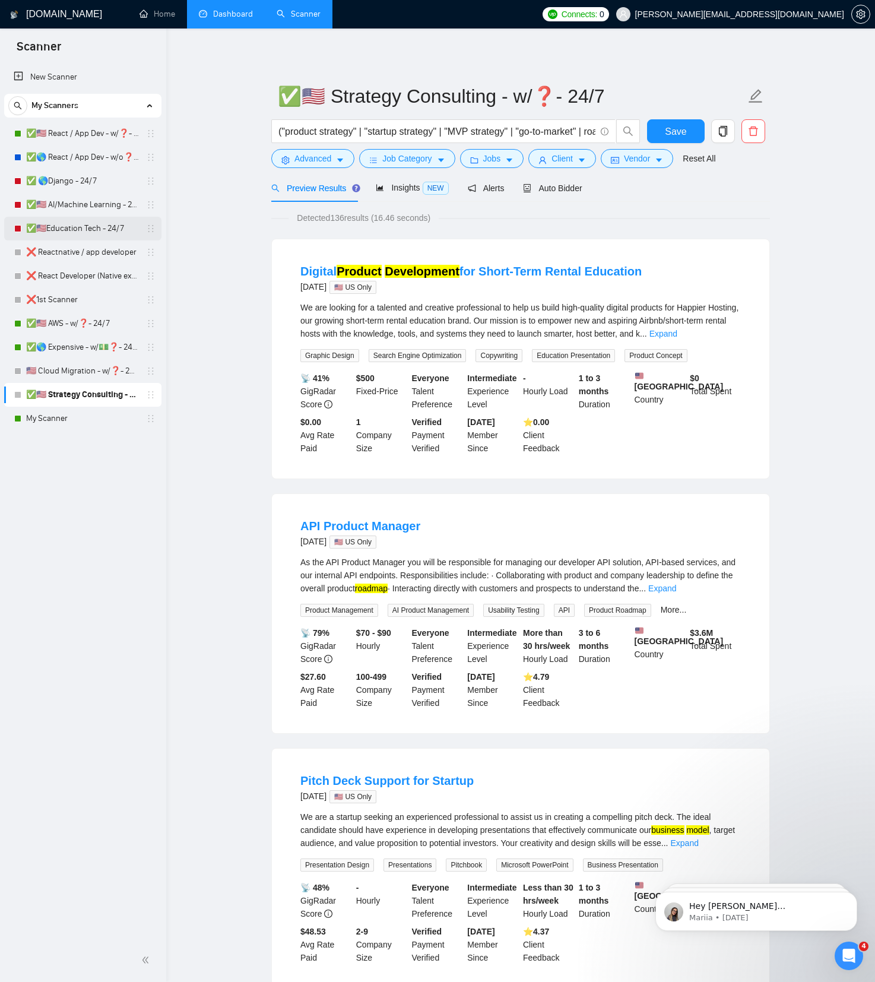
click at [91, 224] on link "✅🇺🇸Education Tech - 24/7" at bounding box center [82, 229] width 113 height 24
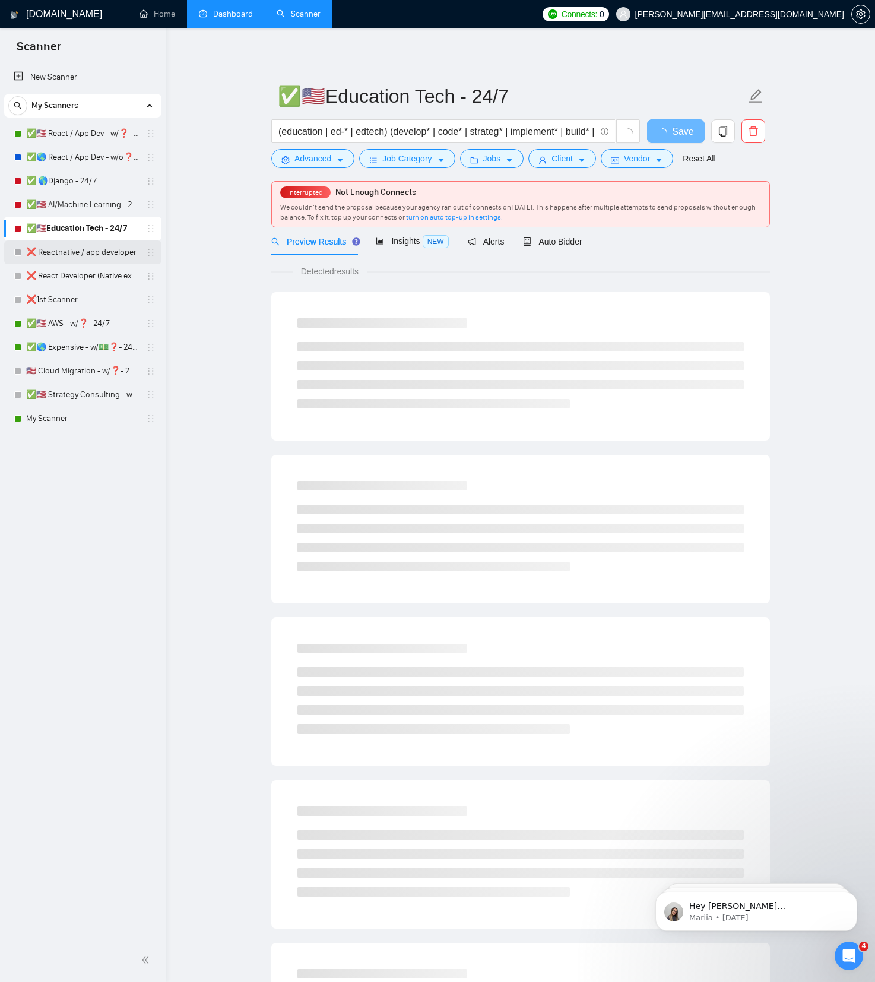
click at [90, 251] on link "❌ Reactnative / app developer" at bounding box center [82, 253] width 113 height 24
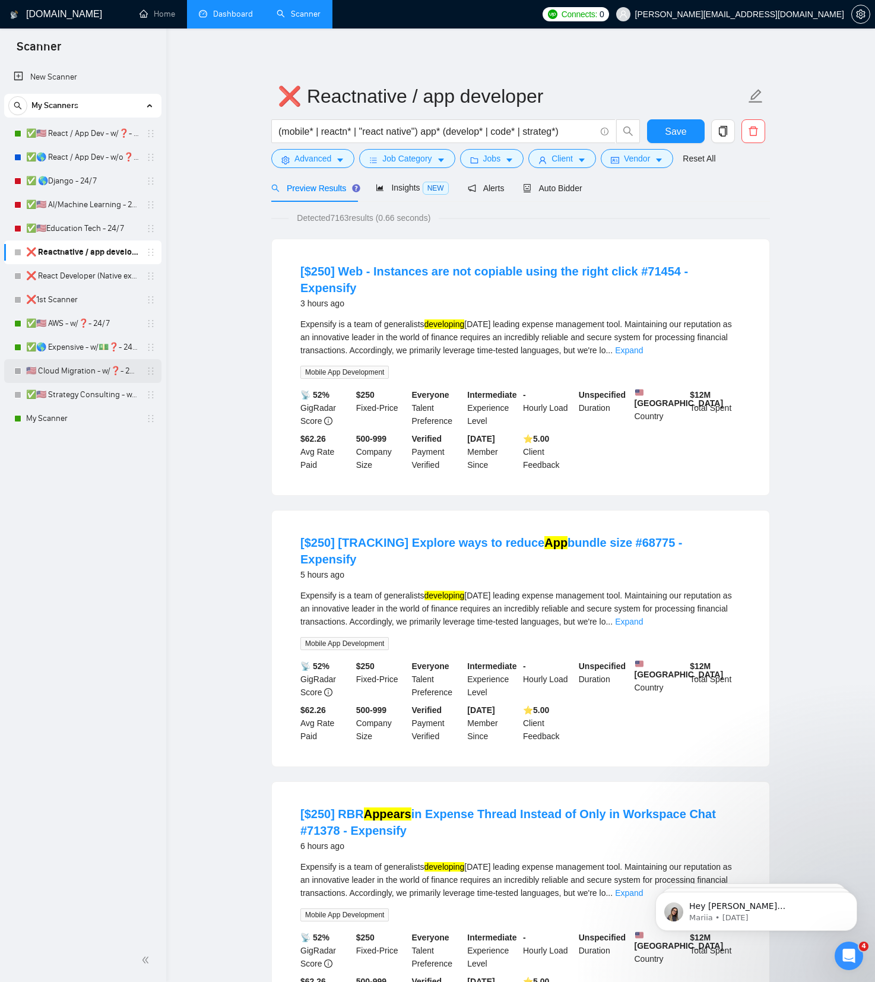
click at [77, 370] on link "🇺🇸 Cloud Migration - w/❓- 24/7" at bounding box center [82, 371] width 113 height 24
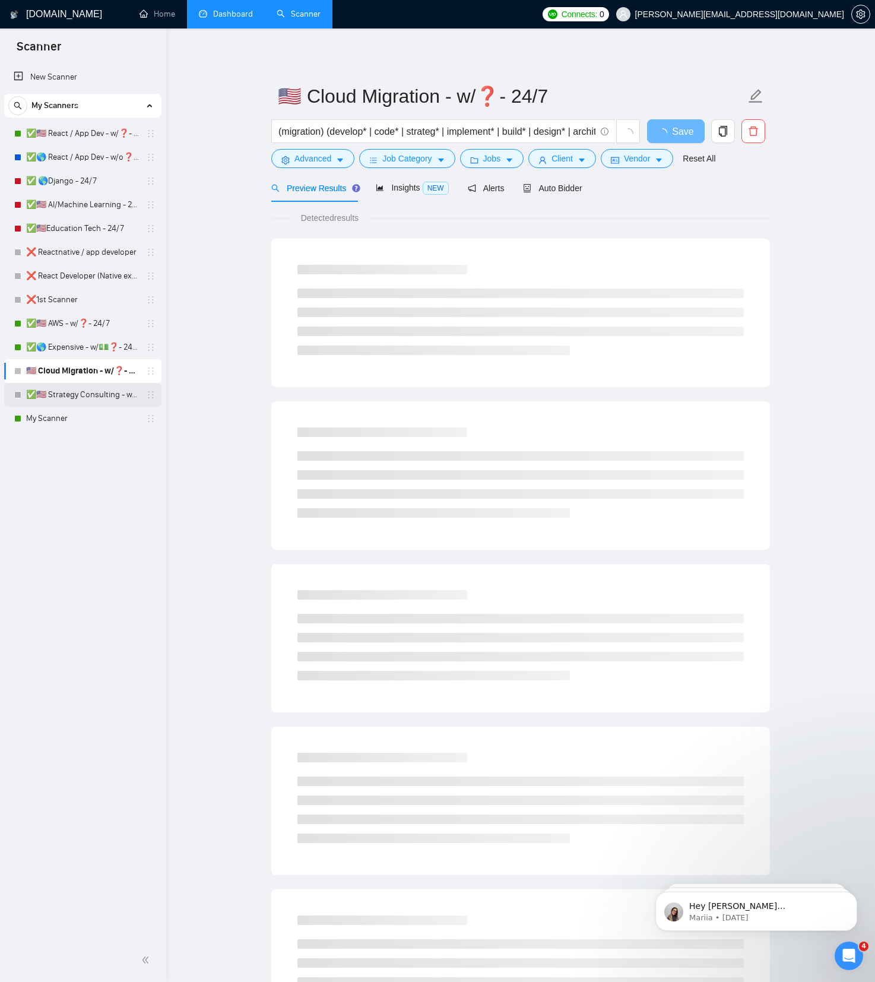
click at [80, 398] on link "✅🇺🇸 Strategy Consulting - w/❓- 24/7" at bounding box center [82, 395] width 113 height 24
click at [206, 235] on main "✅🇺🇸 Strategy Consulting - w/❓- 24/7 ("product strategy" | "startup strategy" | …" at bounding box center [520, 543] width 671 height 991
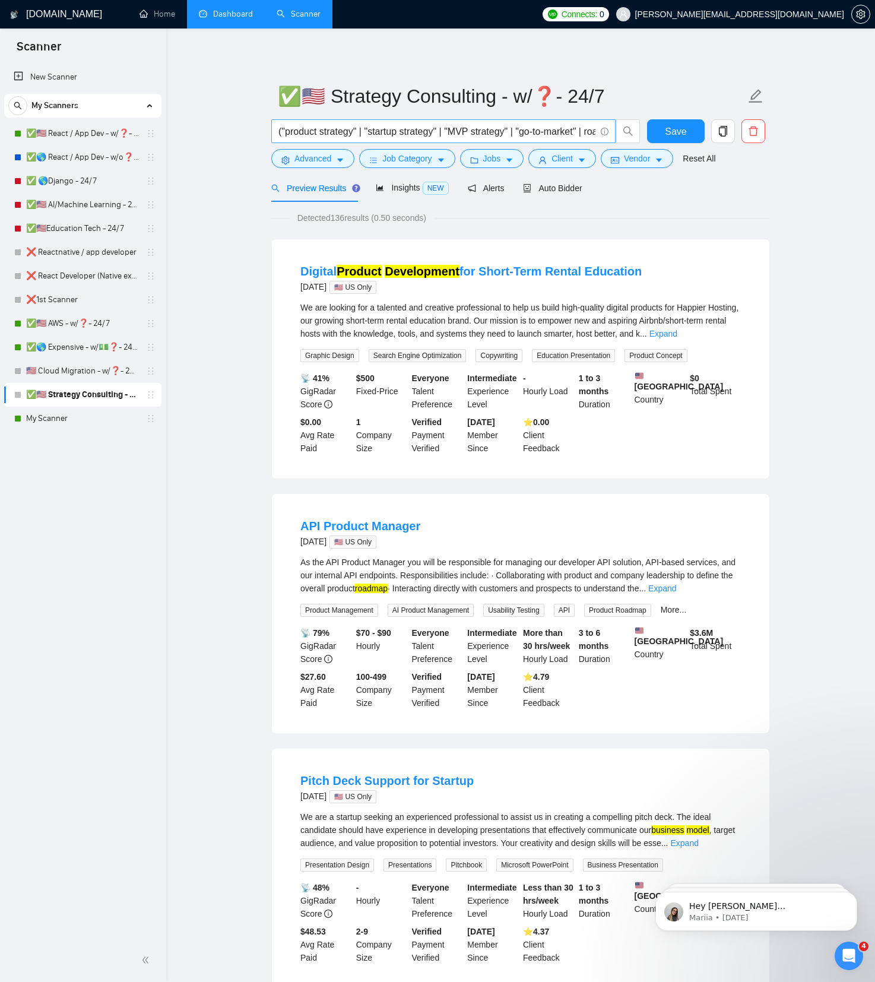
click at [430, 129] on input "("product strategy" | "startup strategy" | "MVP strategy" | "go-to-market" | ro…" at bounding box center [437, 131] width 317 height 15
click at [89, 132] on link "✅🇺🇸 React / App Dev - w/❓- MWF" at bounding box center [82, 134] width 113 height 24
